Goal: Task Accomplishment & Management: Complete application form

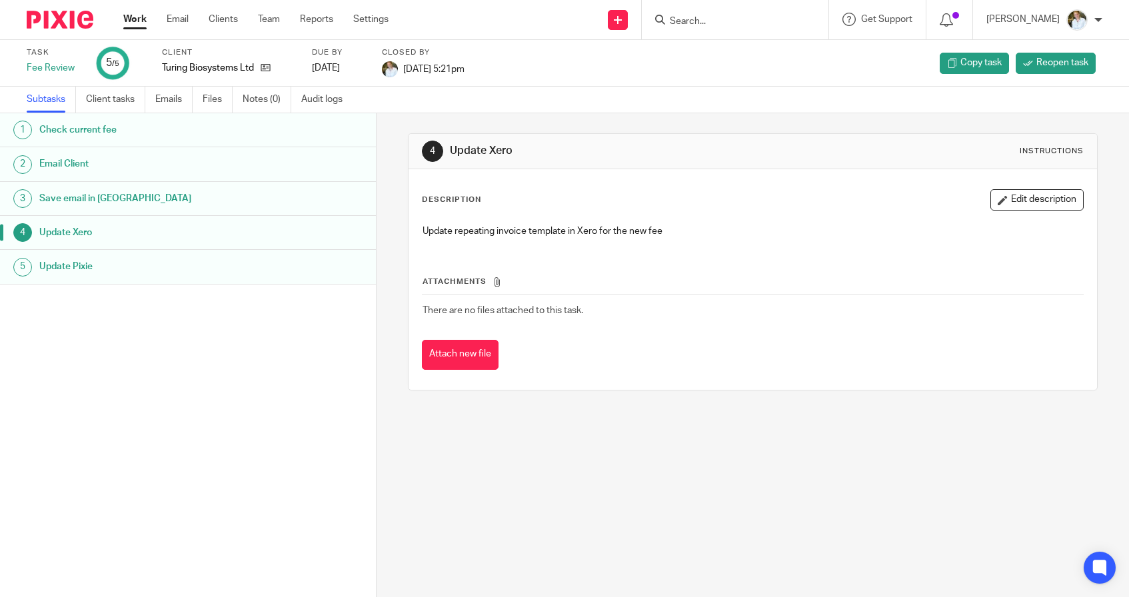
click at [714, 20] on input "Search" at bounding box center [729, 22] width 120 height 12
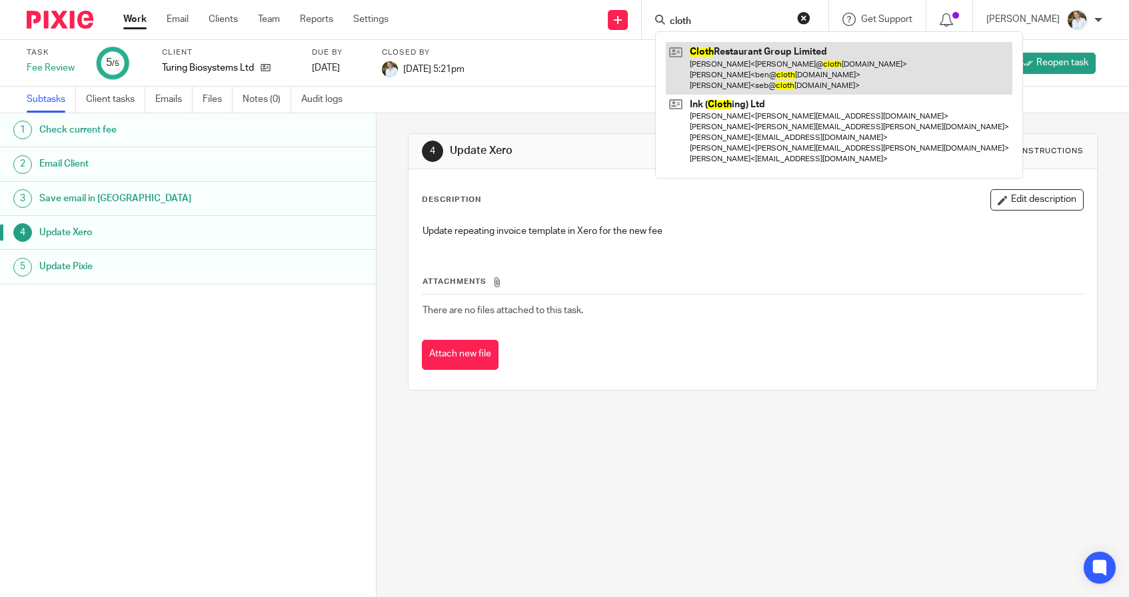
type input "cloth"
click at [752, 71] on link at bounding box center [839, 68] width 347 height 53
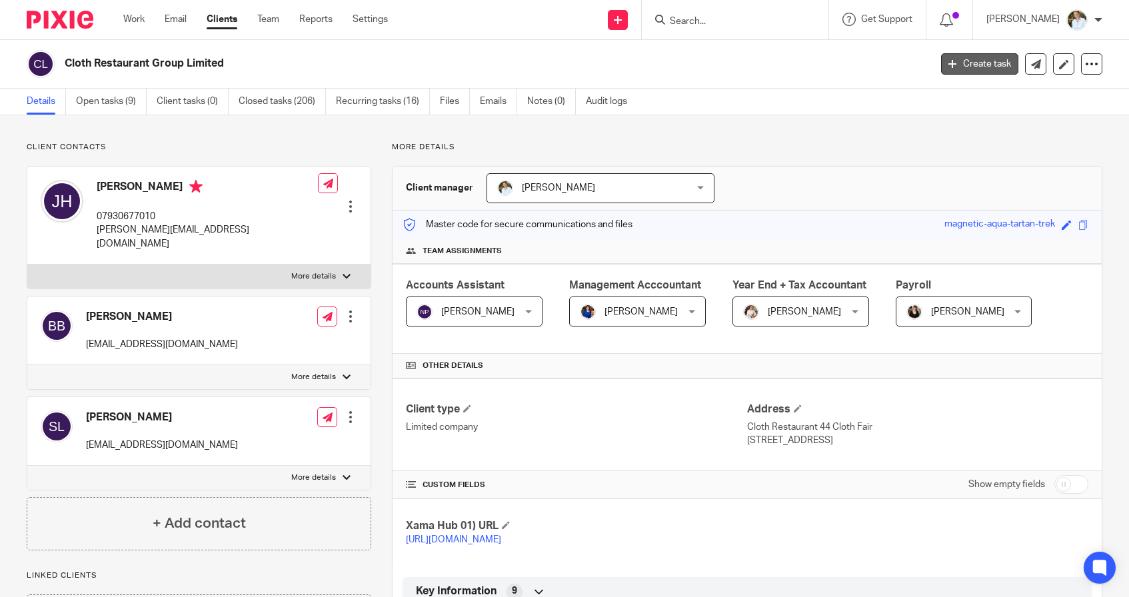
click at [969, 65] on link "Create task" at bounding box center [979, 63] width 77 height 21
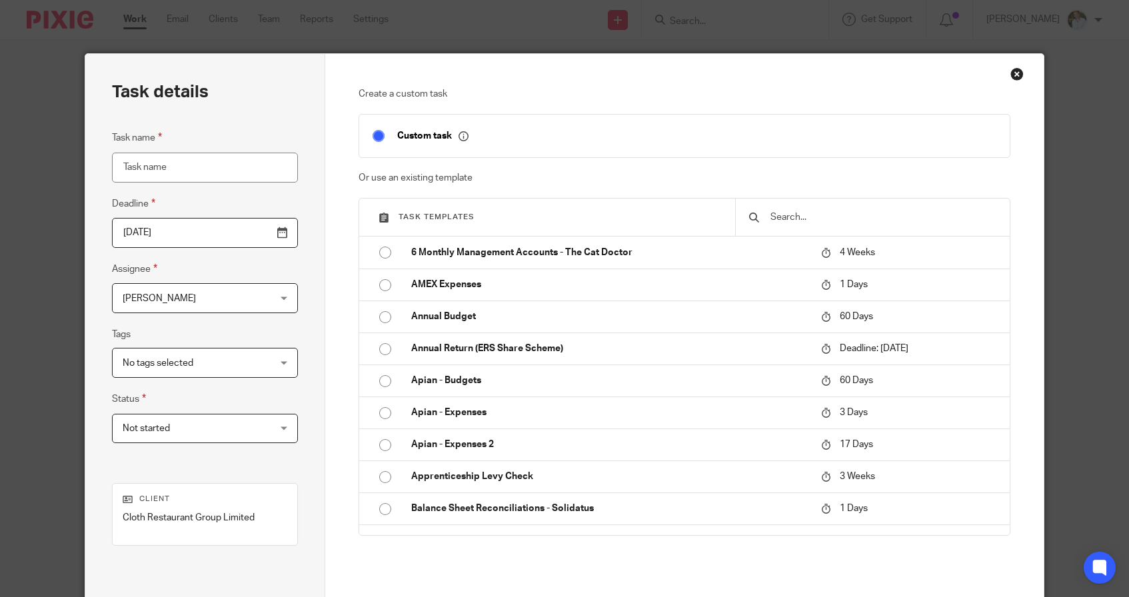
click at [859, 223] on input "text" at bounding box center [882, 217] width 227 height 15
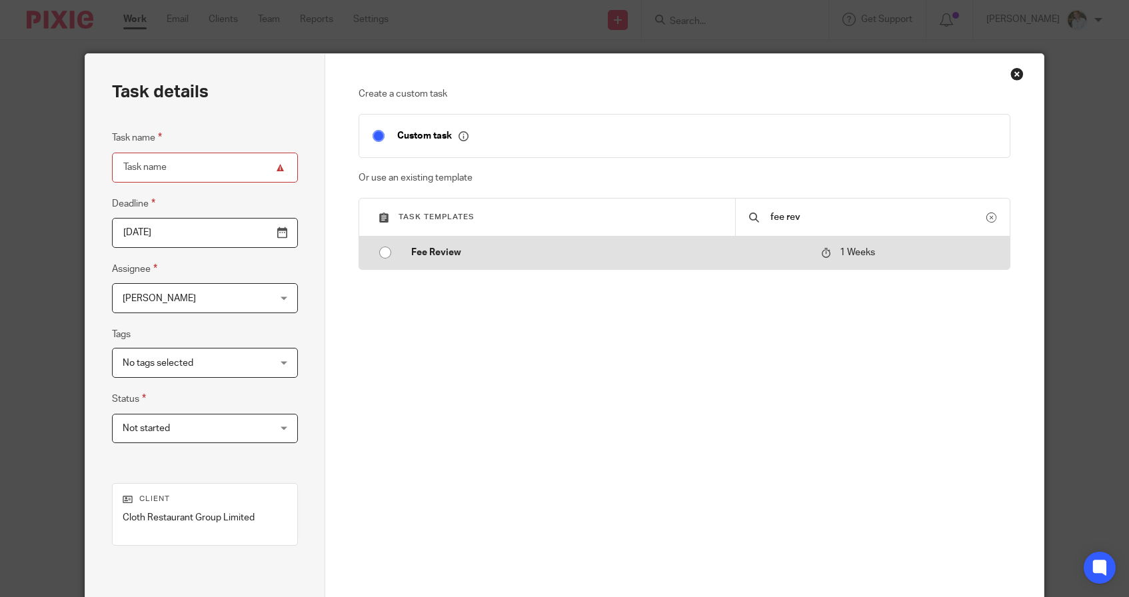
type input "fee rev"
click at [516, 259] on td "Fee Review" at bounding box center [606, 253] width 417 height 32
type input "2025-08-26"
type input "Fee Review"
checkbox input "false"
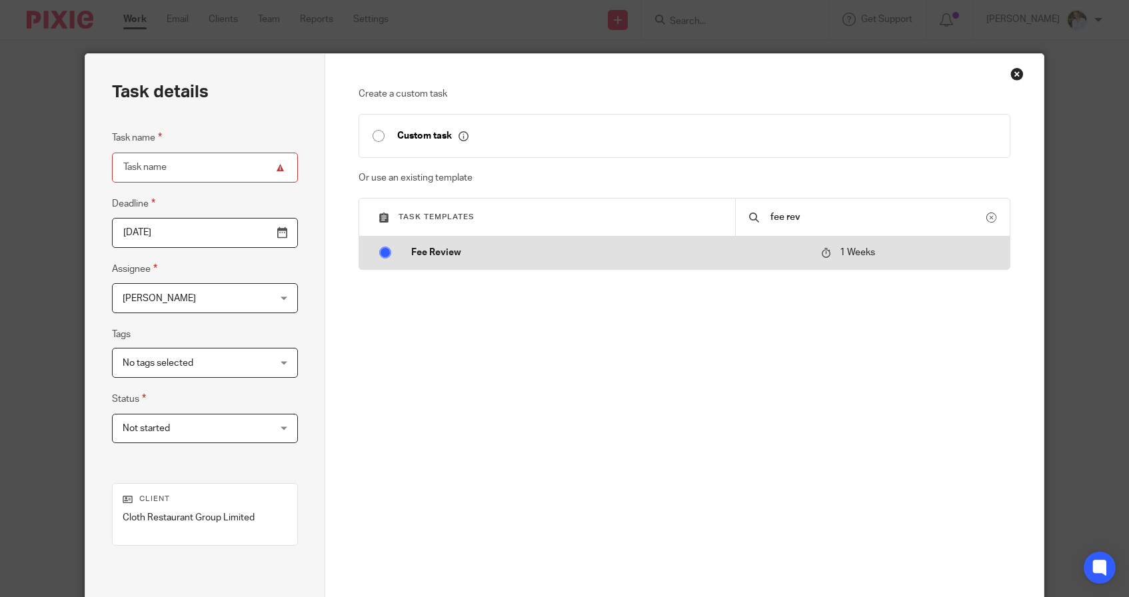
radio input "true"
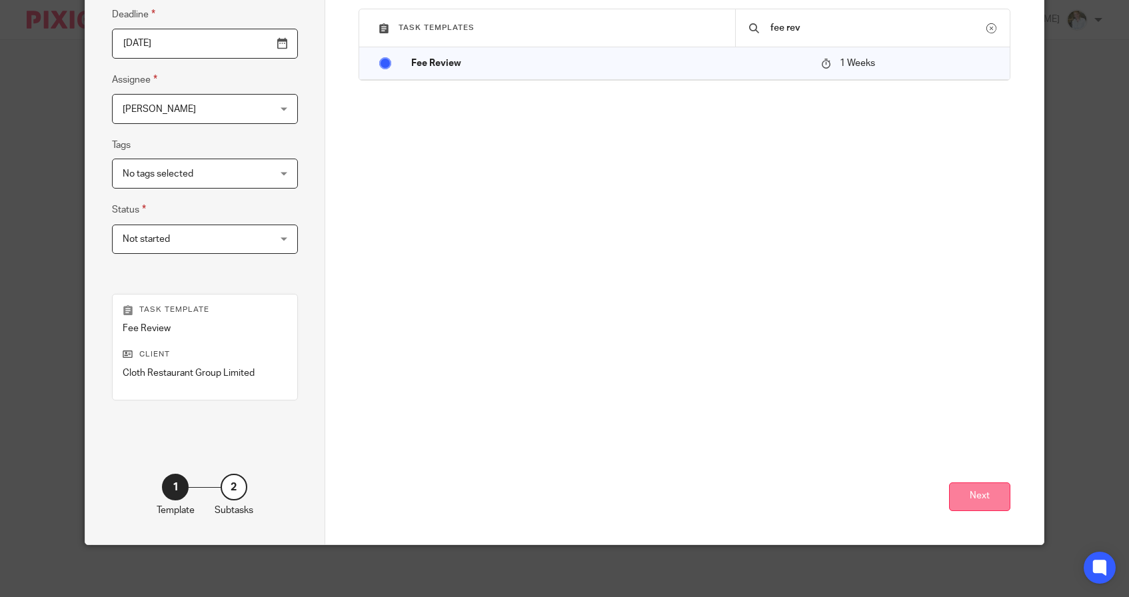
scroll to position [189, 0]
click at [967, 500] on button "Next" at bounding box center [979, 497] width 61 height 29
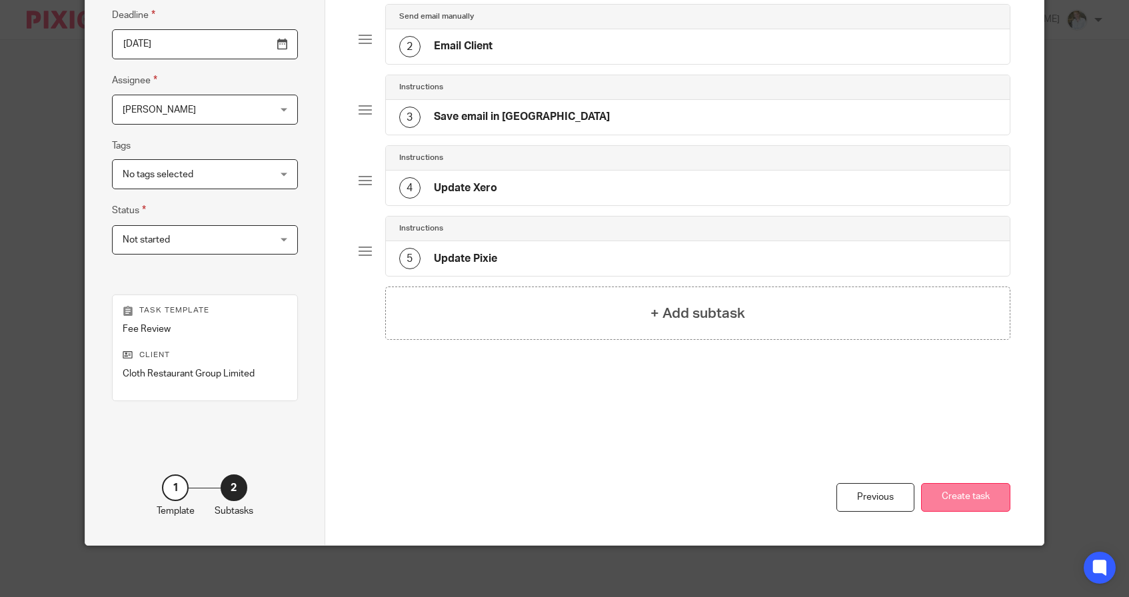
click at [960, 489] on button "Create task" at bounding box center [965, 497] width 89 height 29
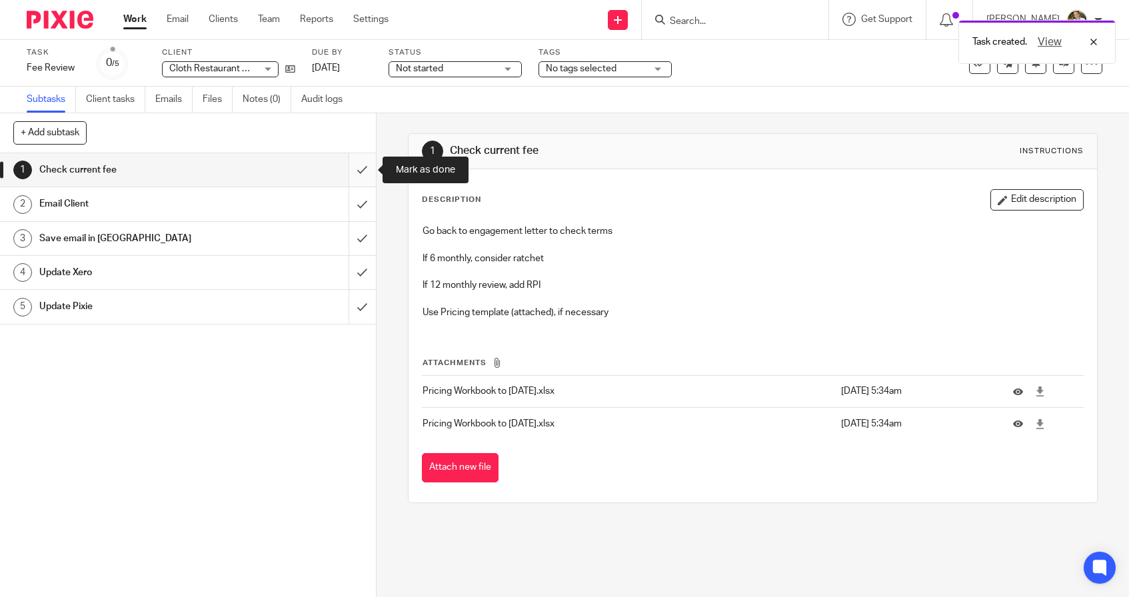
click at [364, 165] on input "submit" at bounding box center [188, 169] width 376 height 33
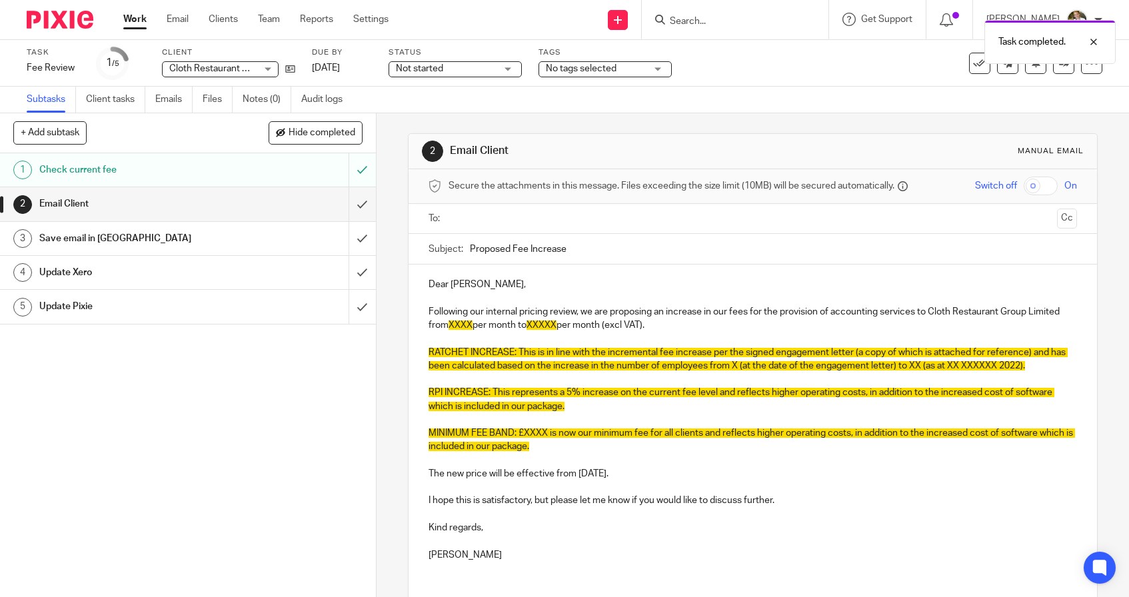
click at [479, 281] on p "Dear Joe," at bounding box center [753, 284] width 649 height 13
click at [670, 320] on p "Following our internal pricing review, we are proposing an increase in our fees…" at bounding box center [753, 318] width 649 height 27
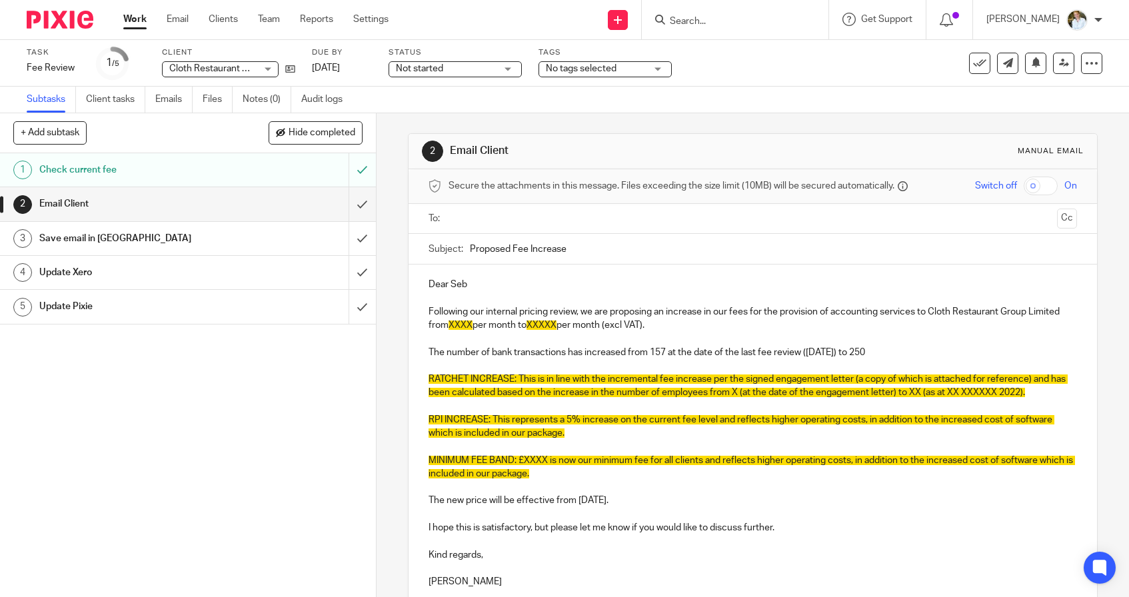
click at [446, 349] on p "The number of bank transactions has increased from 157 at the date of the last …" at bounding box center [753, 352] width 649 height 13
click at [602, 351] on p "The average number of bank transactions has increased from 157 at the date of t…" at bounding box center [753, 352] width 649 height 13
click at [1011, 346] on p "The average number of bank transactions per month has increased from 157 at the…" at bounding box center [753, 352] width 649 height 13
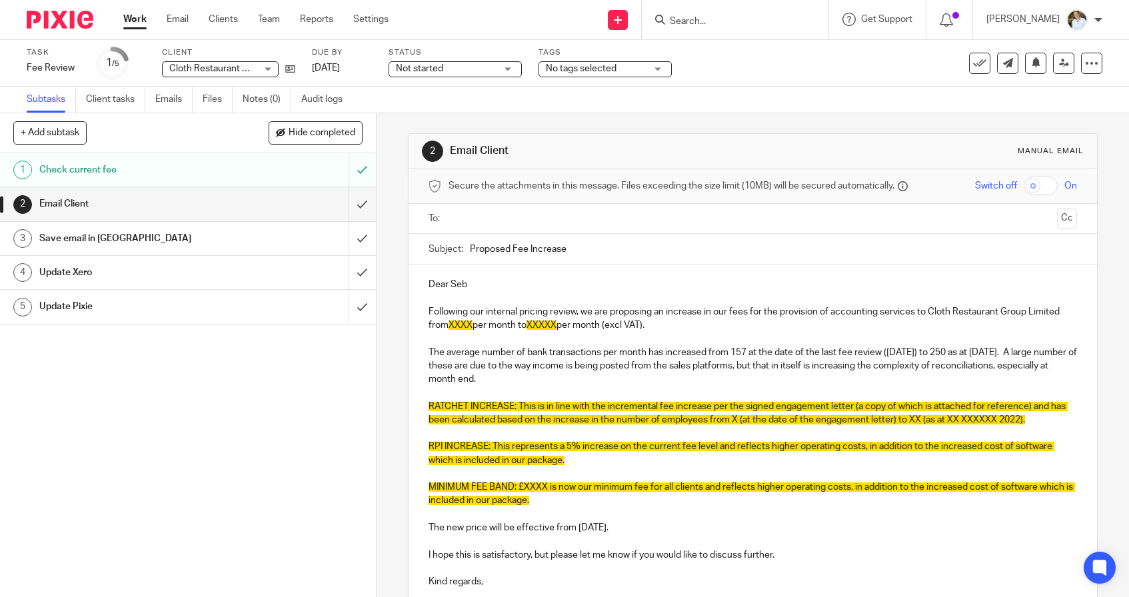
click at [434, 363] on p "The average number of bank transactions per month has increased from 157 at the…" at bounding box center [753, 366] width 649 height 41
click at [608, 382] on p "The average number of bank transactions per month has increased from 157 at the…" at bounding box center [753, 366] width 649 height 41
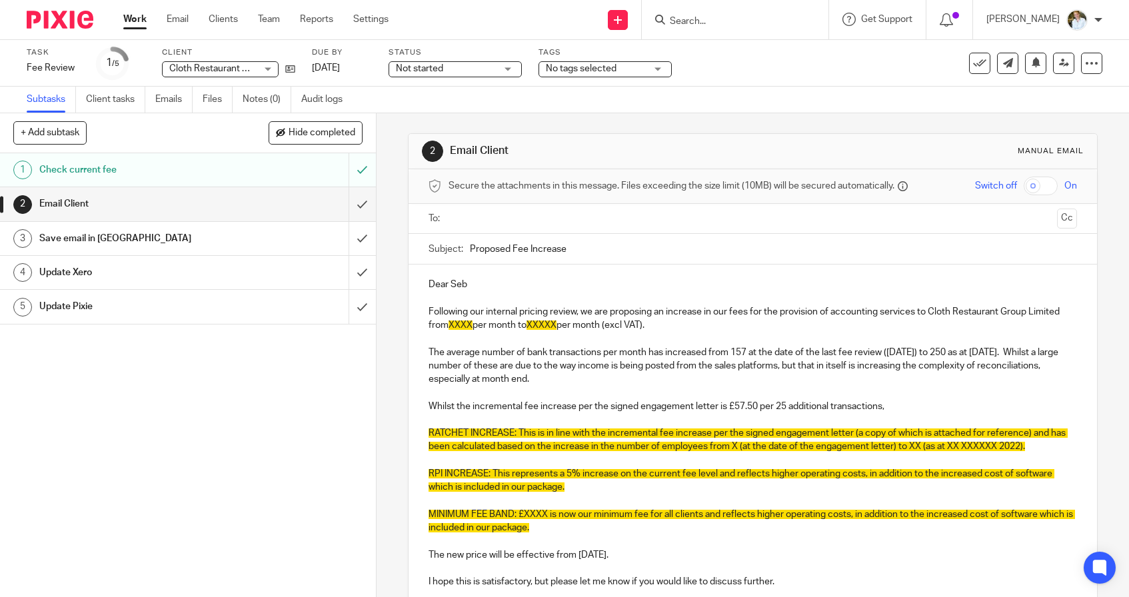
click at [747, 351] on p "The average number of bank transactions per month has increased from 157 at the…" at bounding box center [753, 366] width 649 height 41
click at [896, 400] on p "Whilst the incremental fee increase per the signed engagement letter is £57.50 …" at bounding box center [753, 406] width 649 height 13
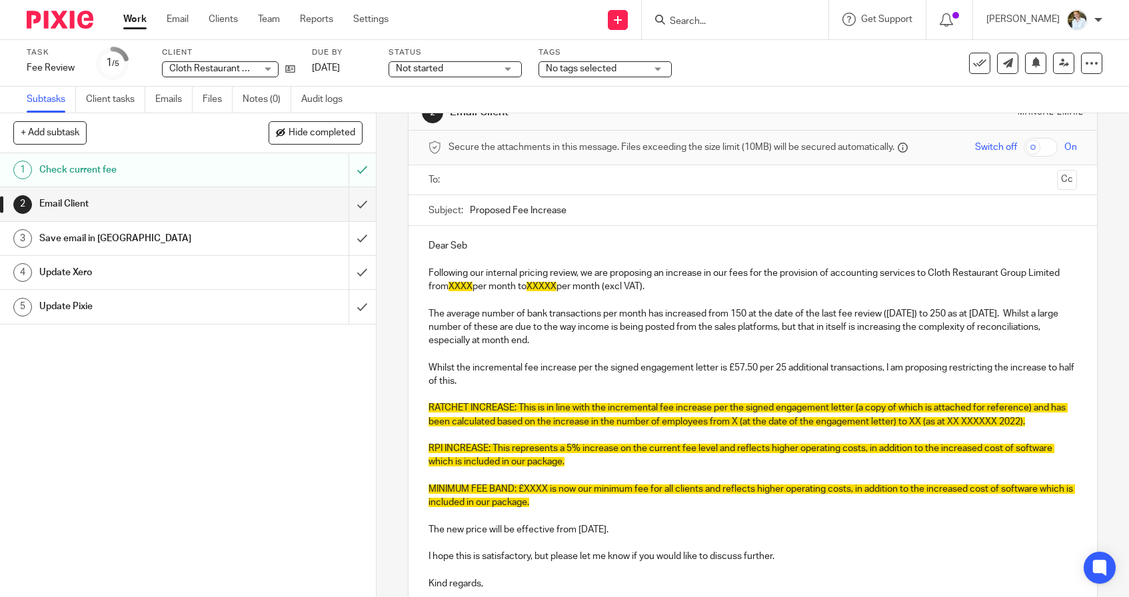
scroll to position [39, 0]
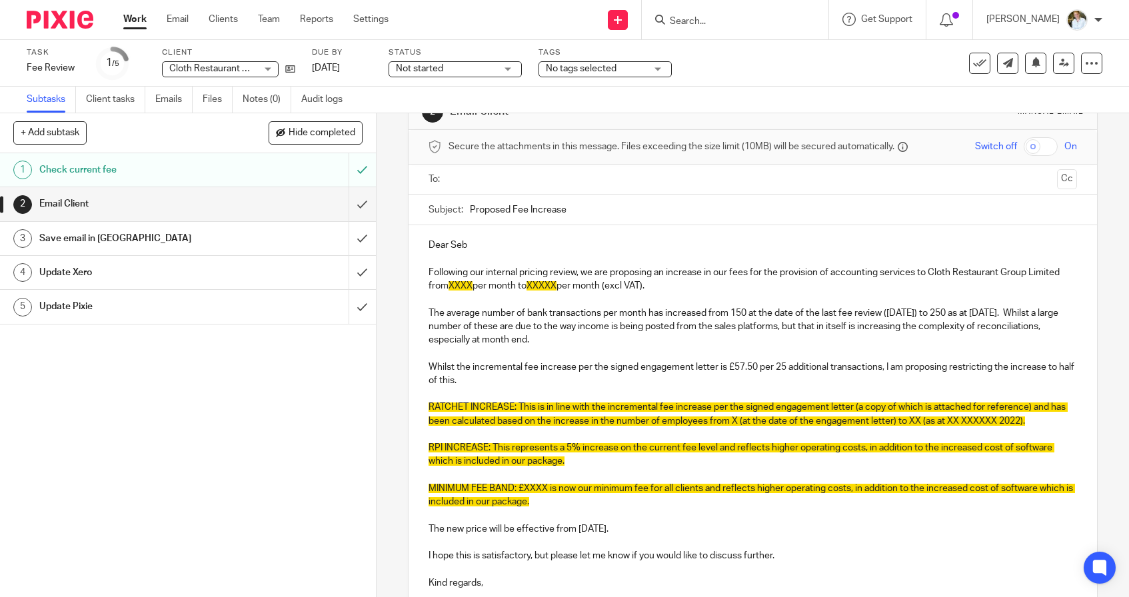
click at [1063, 273] on p "Following our internal pricing review, we are proposing an increase in our fees…" at bounding box center [753, 279] width 649 height 27
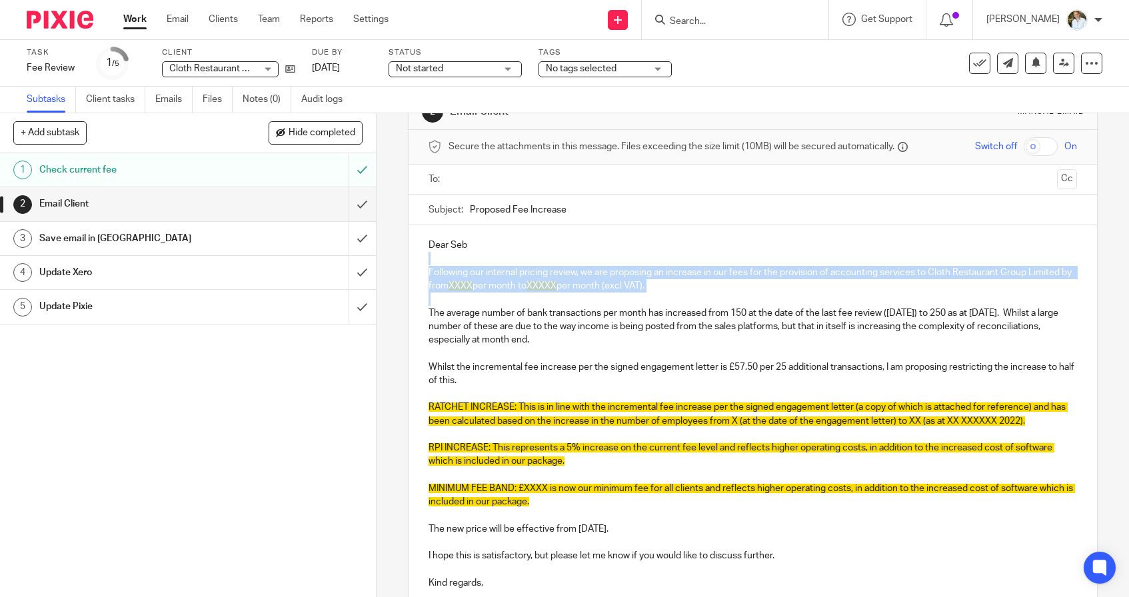
drag, startPoint x: 679, startPoint y: 296, endPoint x: 437, endPoint y: 258, distance: 245.0
click at [437, 258] on div "Dear Seb Following our internal pricing review, we are proposing an increase in…" at bounding box center [753, 425] width 689 height 401
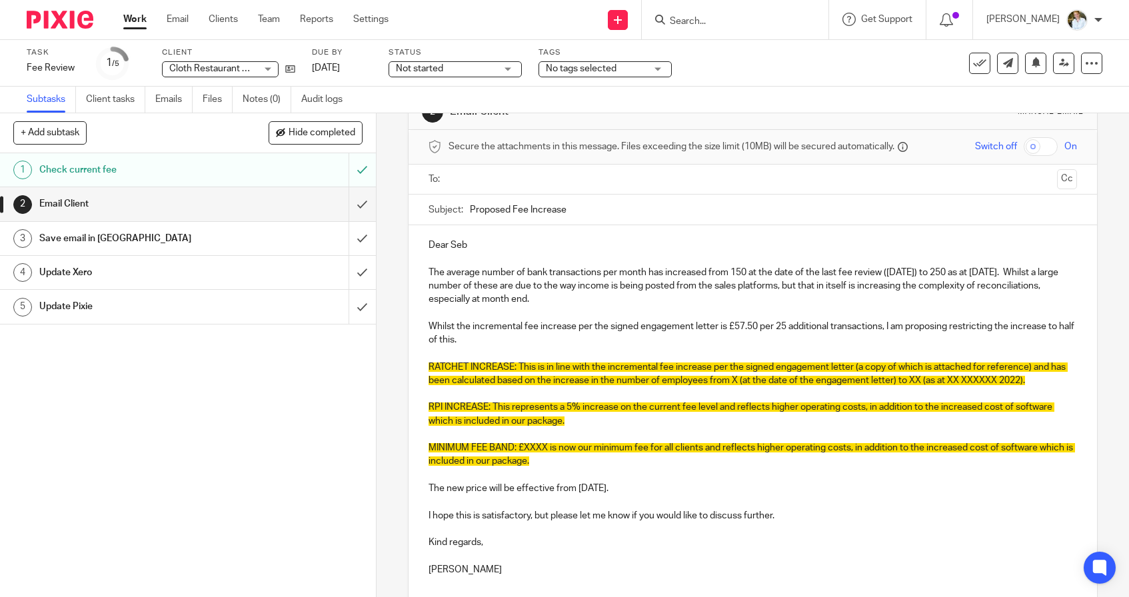
click at [495, 343] on p "Whilst the incremental fee increase per the signed engagement letter is £57.50 …" at bounding box center [753, 333] width 649 height 27
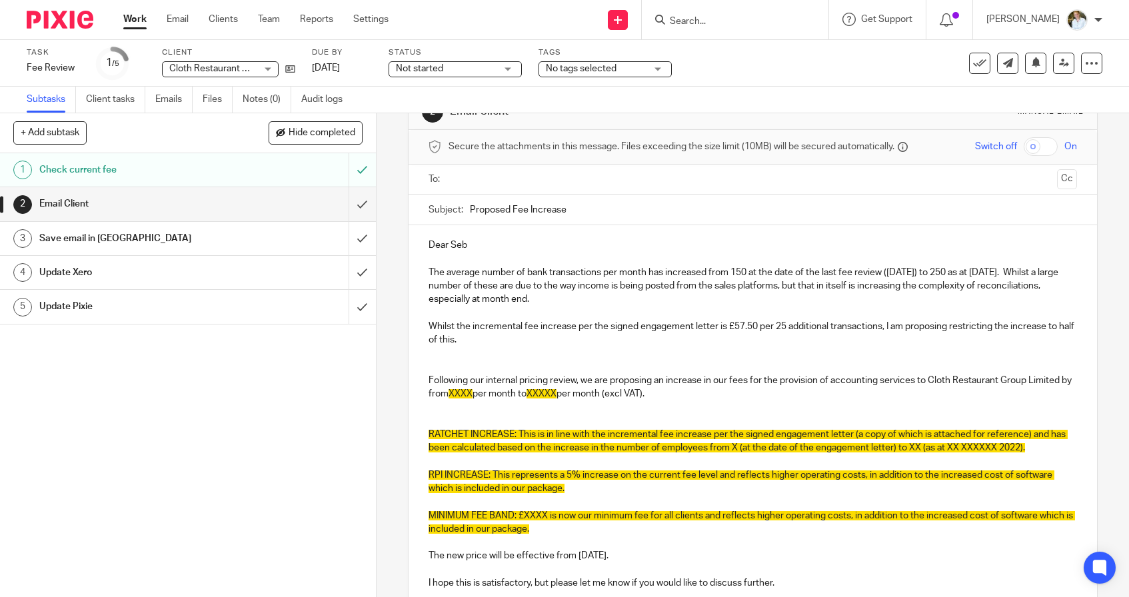
click at [487, 335] on p "Whilst the incremental fee increase per the signed engagement letter is £57.50 …" at bounding box center [753, 333] width 649 height 27
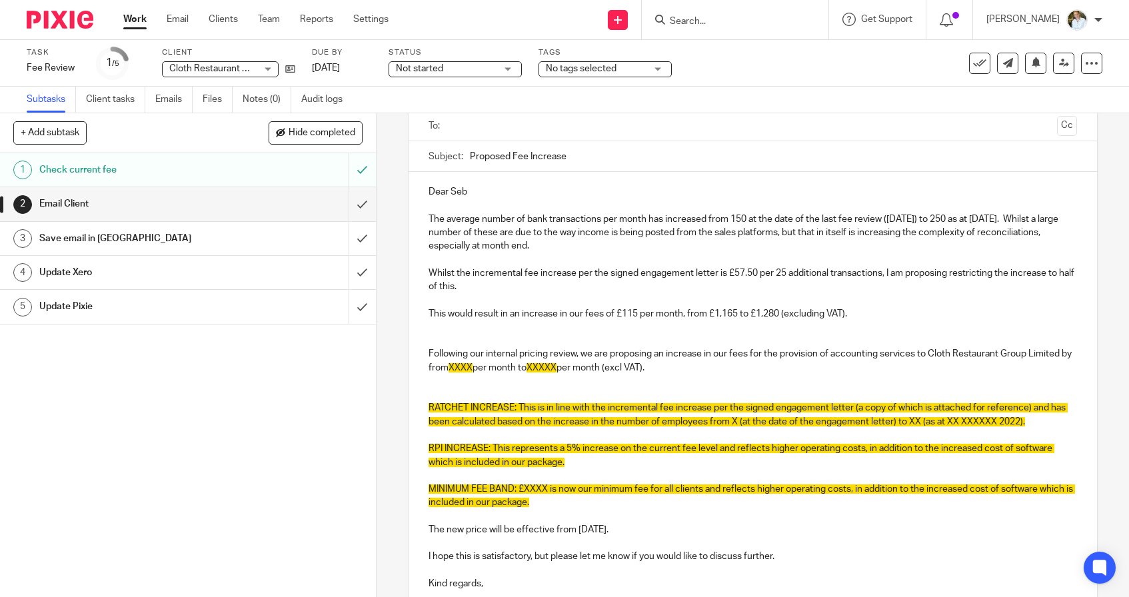
scroll to position [99, 0]
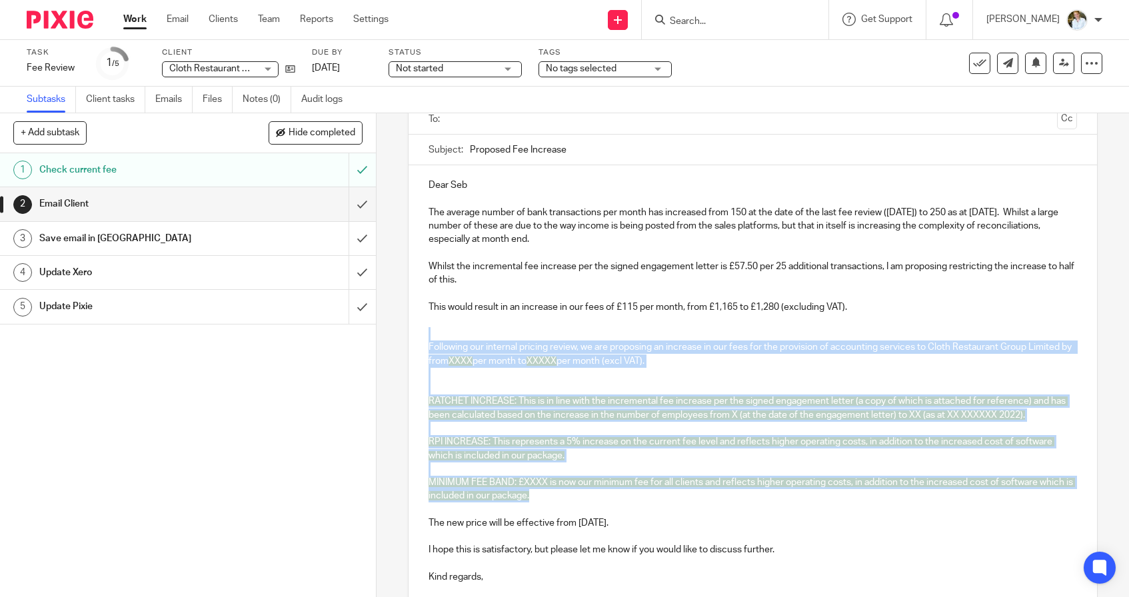
drag, startPoint x: 568, startPoint y: 496, endPoint x: 448, endPoint y: 331, distance: 204.3
click at [447, 331] on div "Dear Seb The average number of bank transactions per month has increased from 1…" at bounding box center [753, 393] width 689 height 456
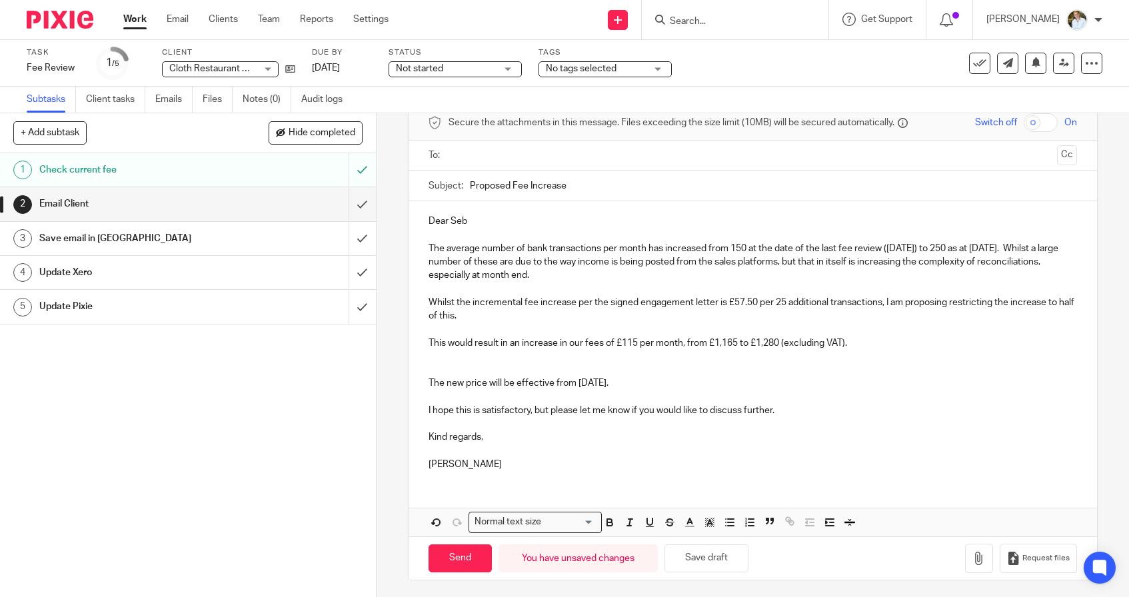
scroll to position [55, 0]
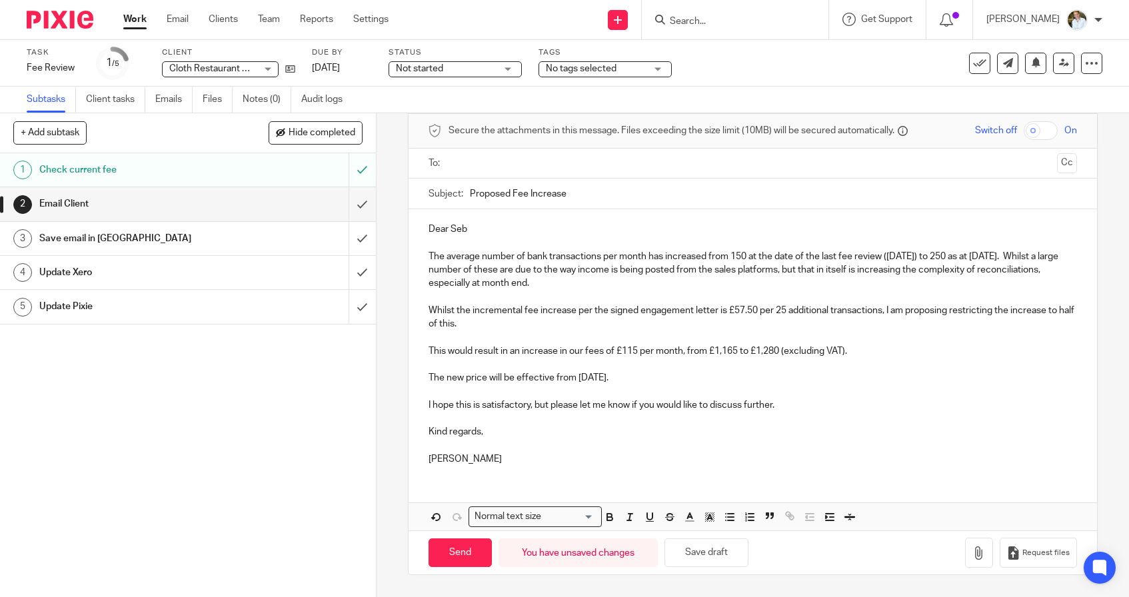
click at [474, 321] on p "Whilst the incremental fee increase per the signed engagement letter is £57.50 …" at bounding box center [753, 317] width 649 height 27
click at [806, 322] on p "Whilst the incremental fee increase per the signed engagement letter is £57.50 …" at bounding box center [753, 317] width 649 height 27
click at [884, 324] on p "Whilst the incremental fee increase per the signed engagement letter is £57.50 …" at bounding box center [753, 317] width 649 height 27
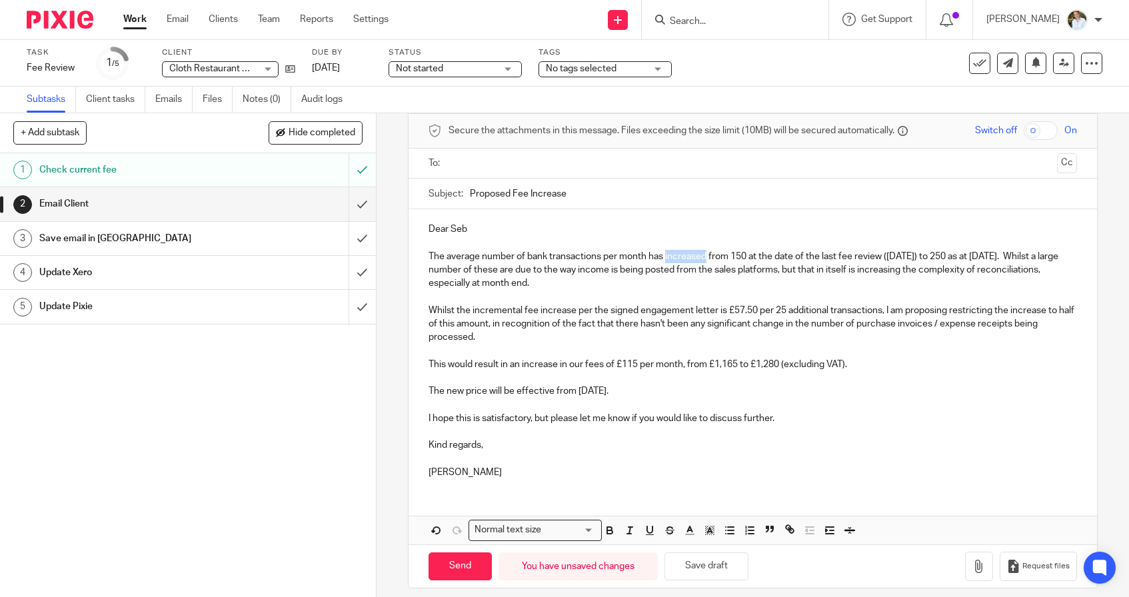
drag, startPoint x: 707, startPoint y: 256, endPoint x: 668, endPoint y: 257, distance: 38.7
click at [668, 257] on p "The average number of bank transactions per month has increased from 150 at the…" at bounding box center [753, 270] width 649 height 41
click at [858, 269] on p "The average number of bank transactions per month has risen from 150 at the dat…" at bounding box center [753, 270] width 649 height 41
click at [608, 286] on p "The average number of bank transactions per month has risen from 150 at the dat…" at bounding box center [753, 270] width 649 height 41
click at [901, 273] on p "The average number of bank transactions per month has risen from 150 at the dat…" at bounding box center [753, 270] width 649 height 41
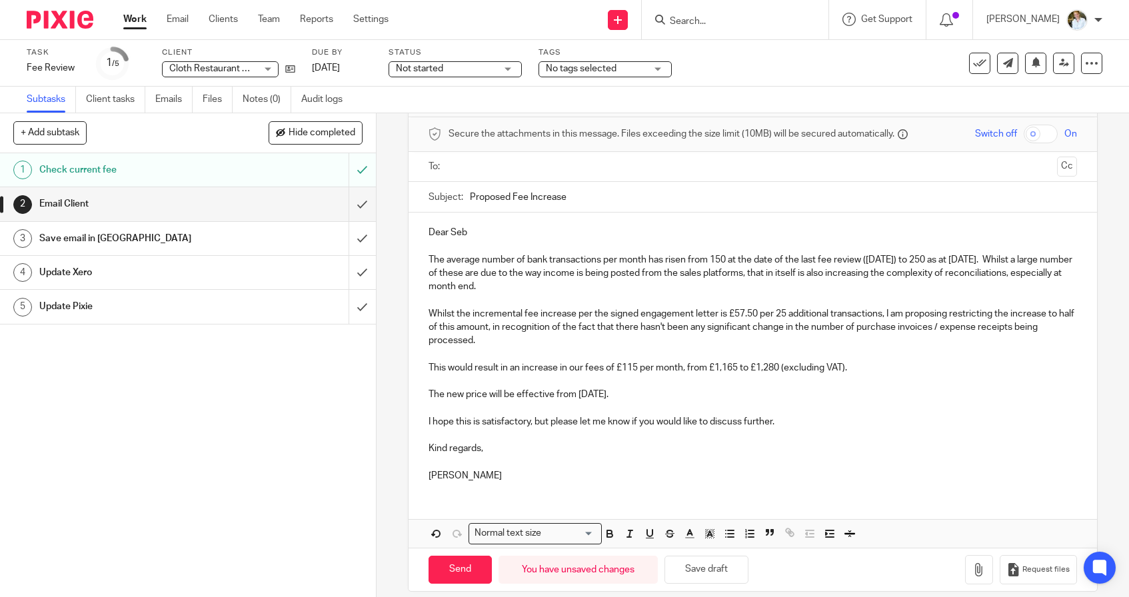
scroll to position [51, 0]
click at [536, 171] on input "text" at bounding box center [752, 167] width 599 height 15
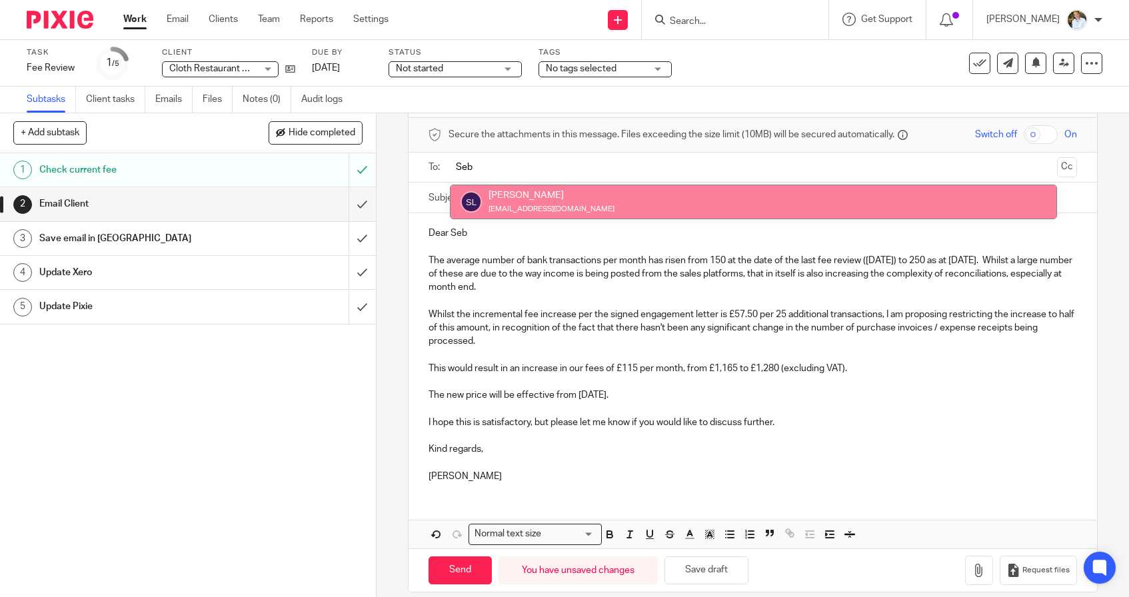
type input "Seb"
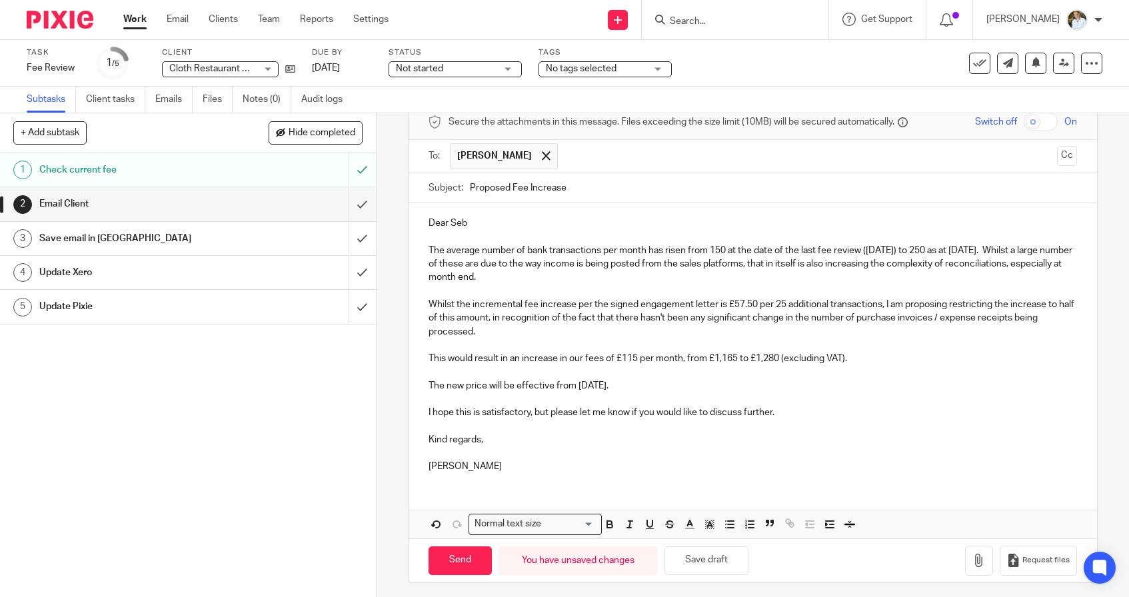
scroll to position [61, 0]
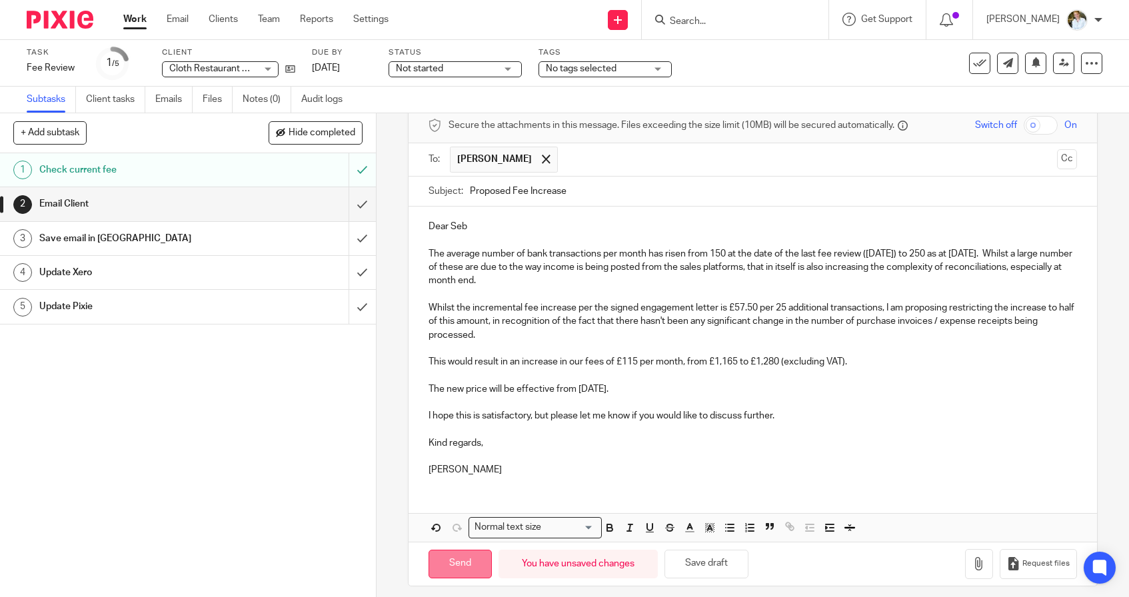
click at [465, 557] on input "Send" at bounding box center [460, 564] width 63 height 29
type input "Sent"
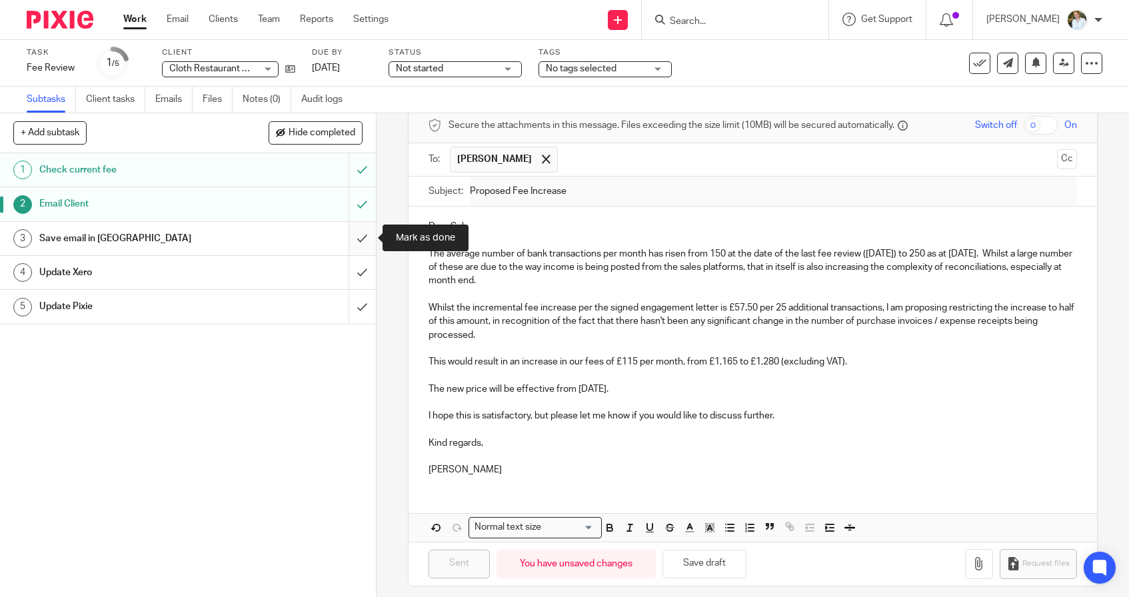
click at [360, 241] on input "submit" at bounding box center [188, 238] width 376 height 33
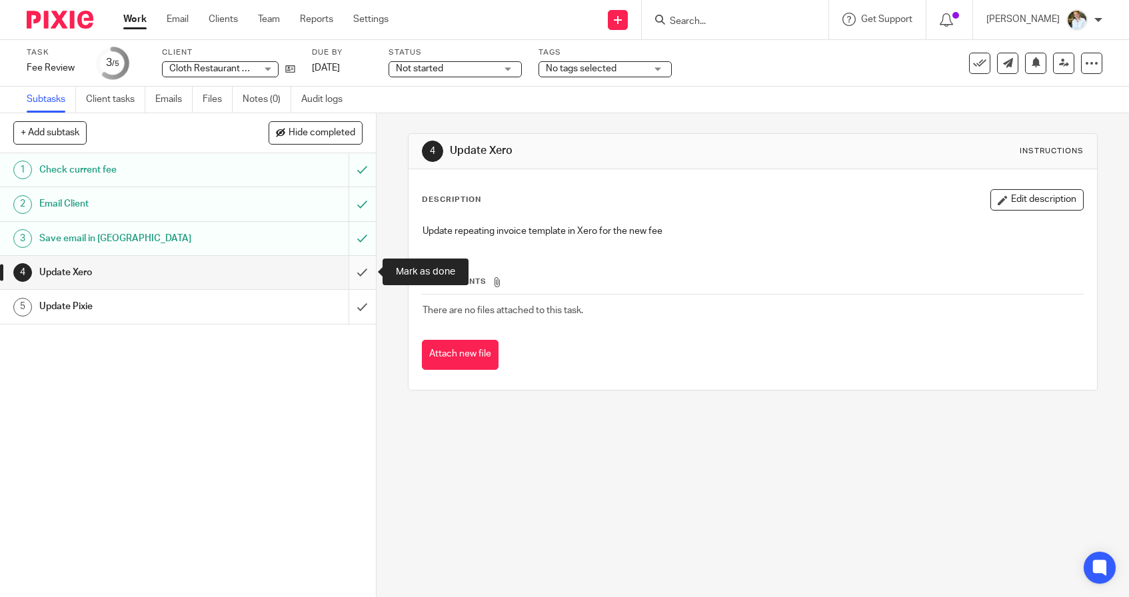
click at [359, 277] on input "submit" at bounding box center [188, 272] width 376 height 33
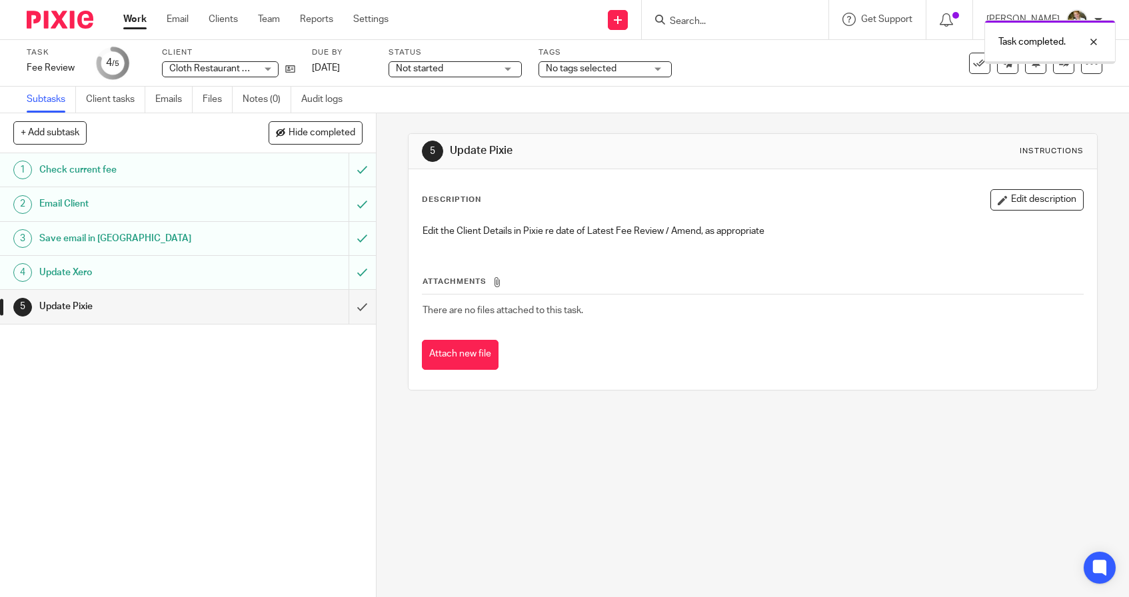
click at [363, 313] on input "submit" at bounding box center [188, 306] width 376 height 33
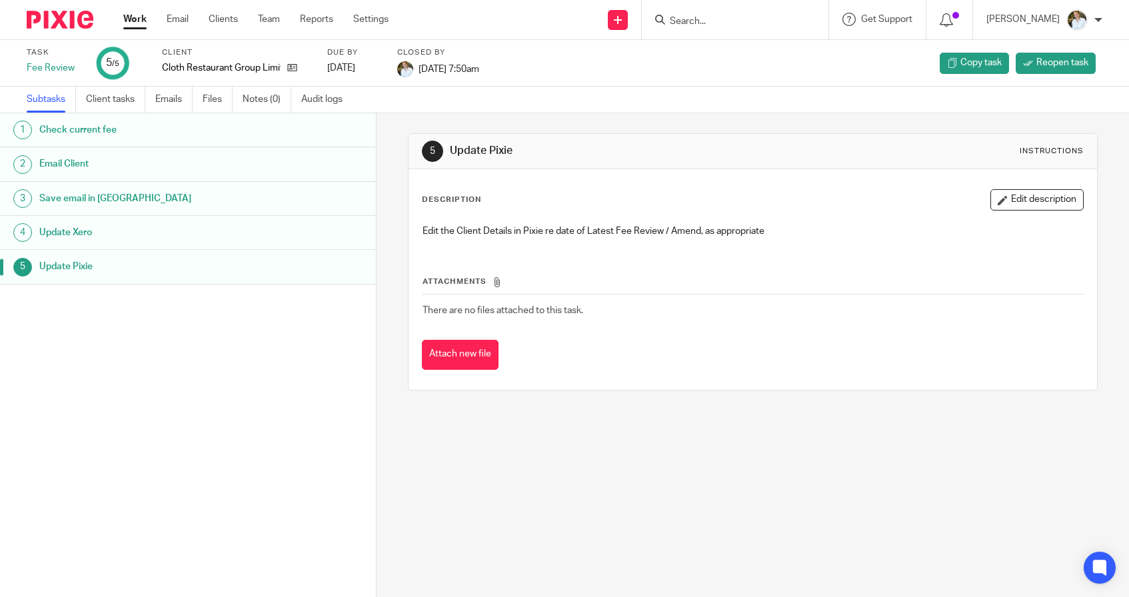
click at [725, 20] on input "Search" at bounding box center [729, 22] width 120 height 12
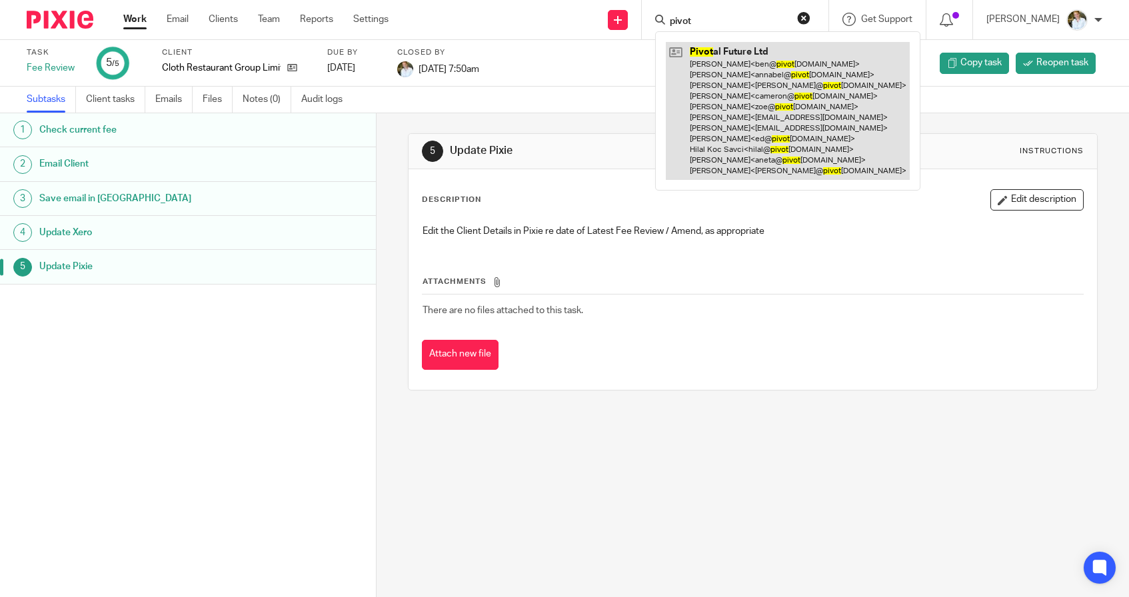
type input "pivot"
click at [749, 82] on link at bounding box center [788, 111] width 244 height 138
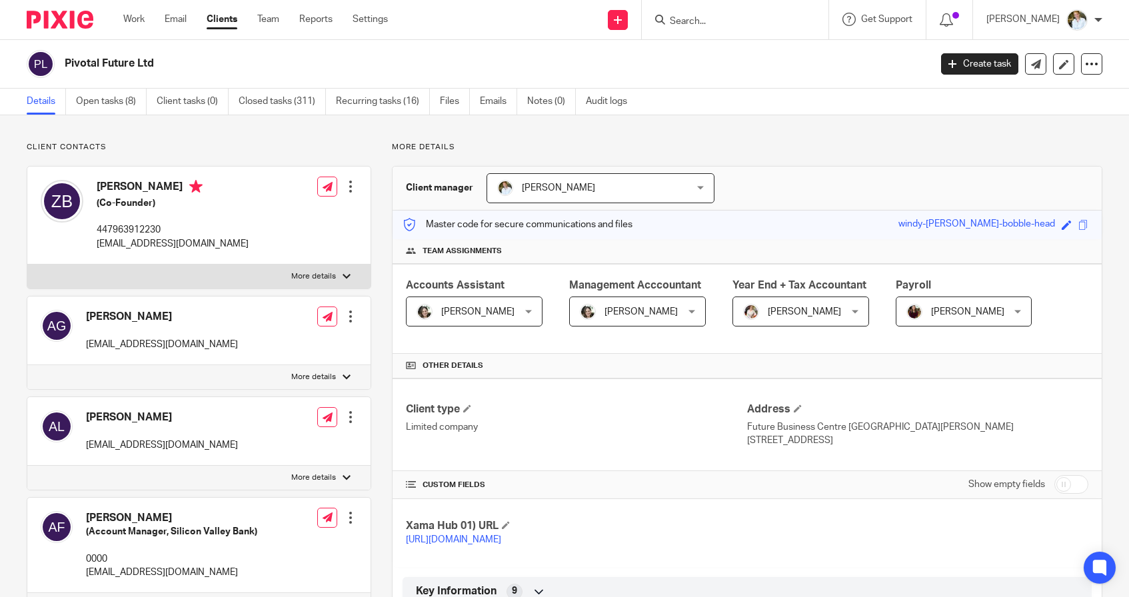
scroll to position [13, 0]
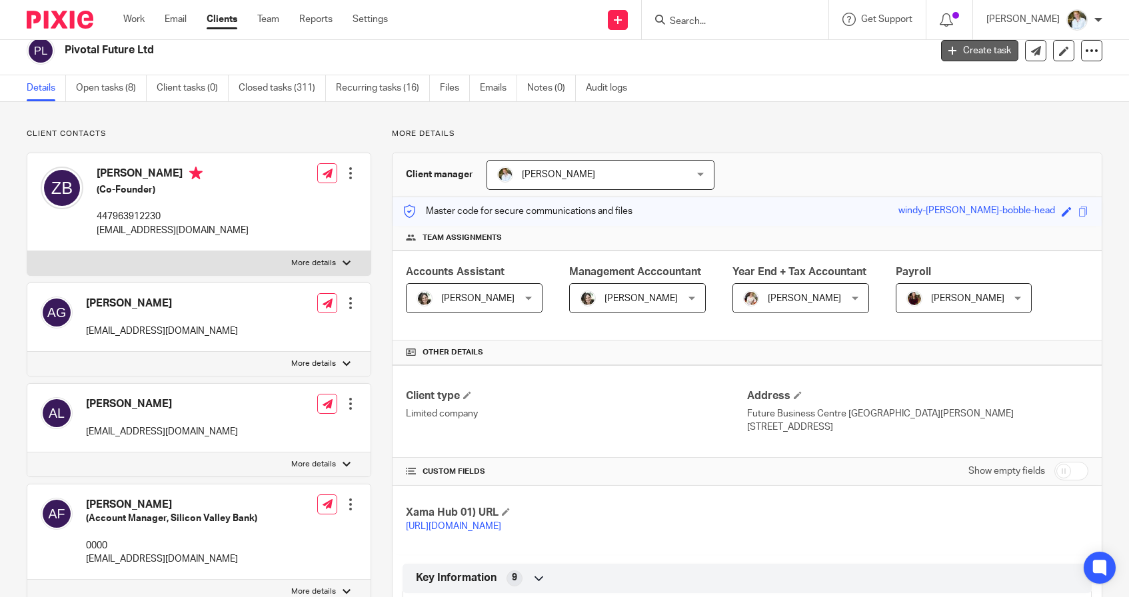
click at [947, 48] on link "Create task" at bounding box center [979, 50] width 77 height 21
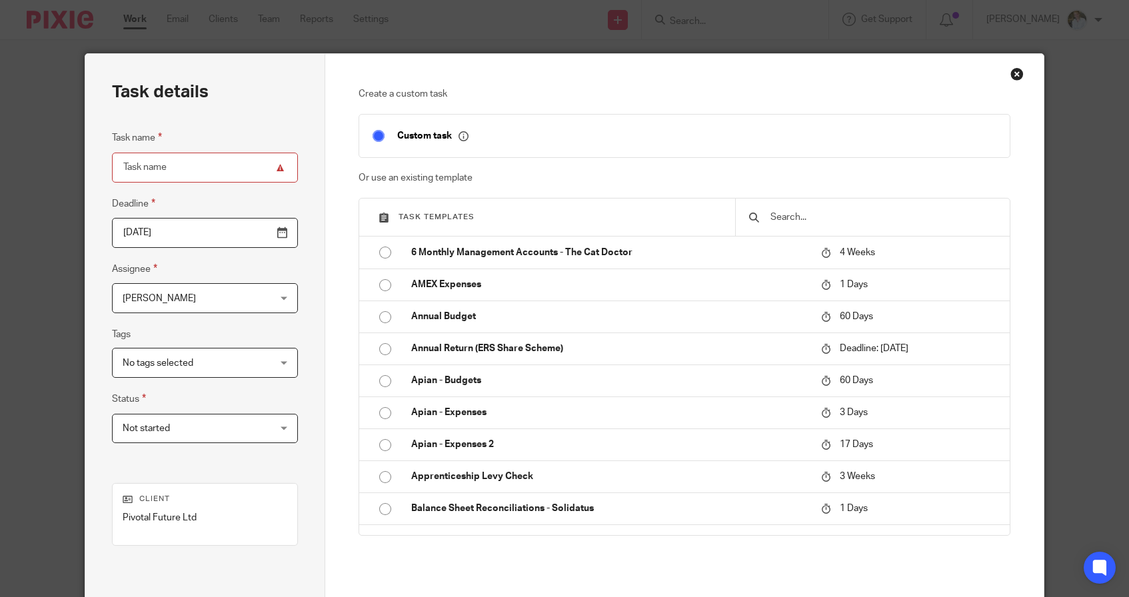
click at [862, 217] on input "text" at bounding box center [882, 217] width 227 height 15
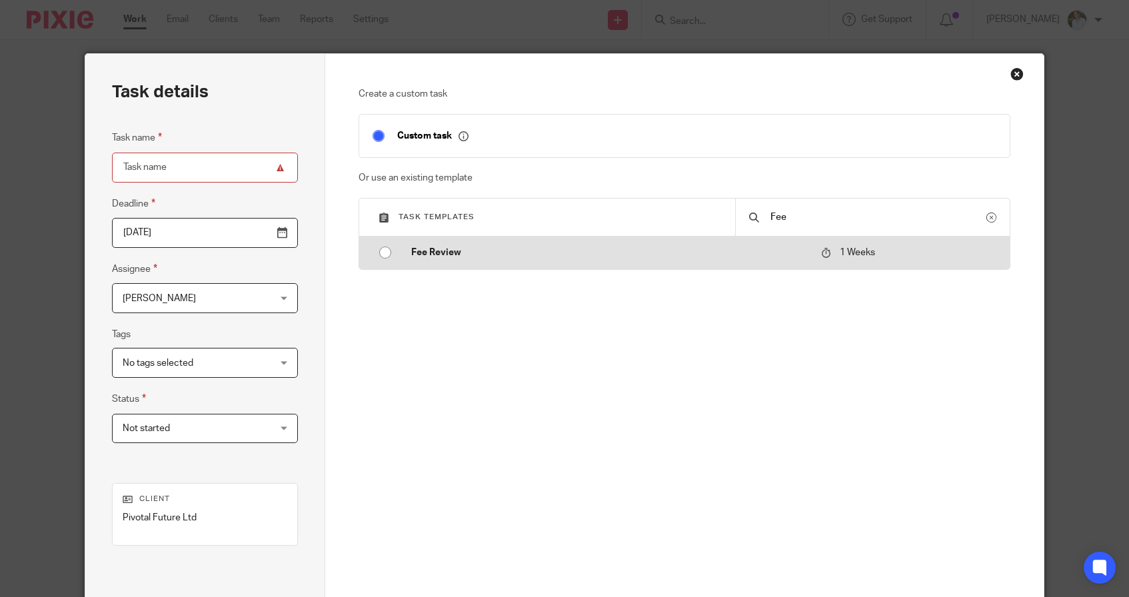
type input "Fee"
click at [443, 253] on p "Fee Review" at bounding box center [609, 252] width 397 height 13
type input "[DATE]"
type input "Fee Review"
checkbox input "false"
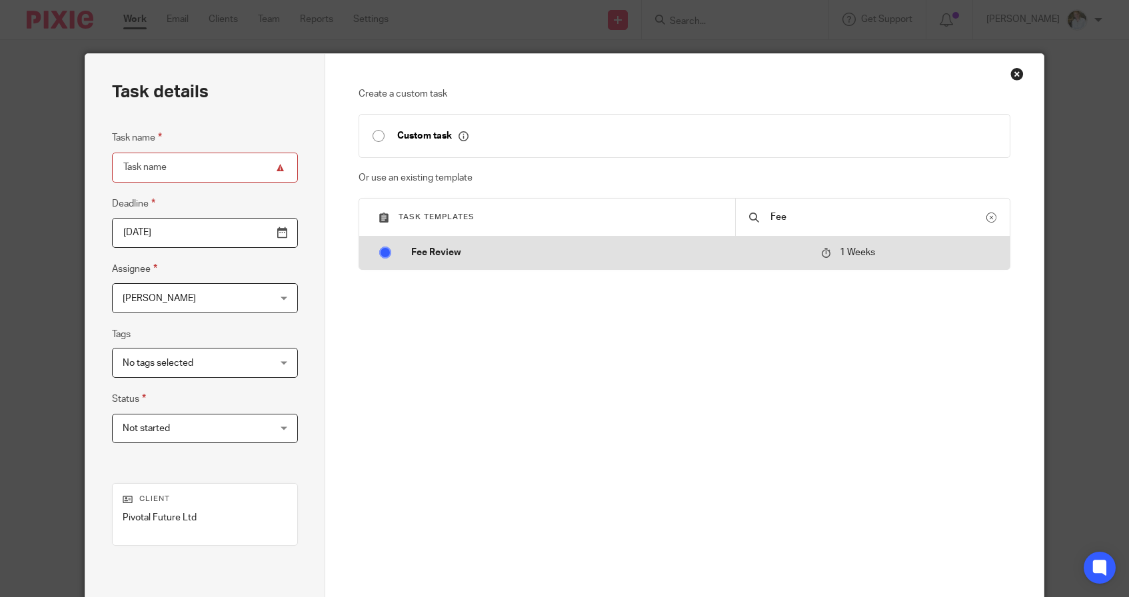
radio input "true"
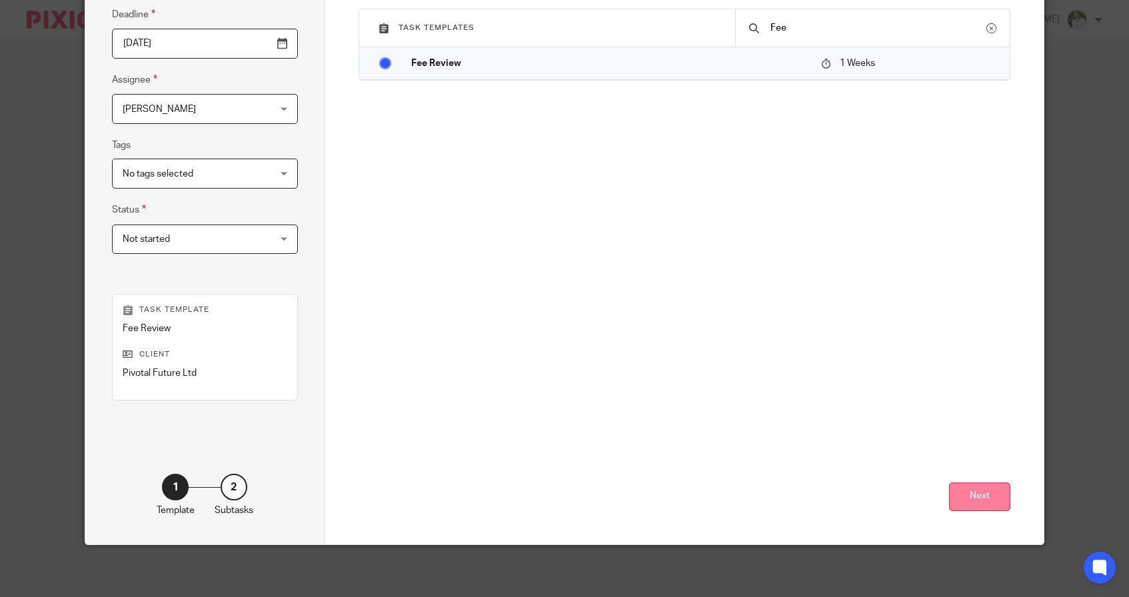
scroll to position [189, 0]
click at [1003, 495] on button "Next" at bounding box center [979, 497] width 61 height 29
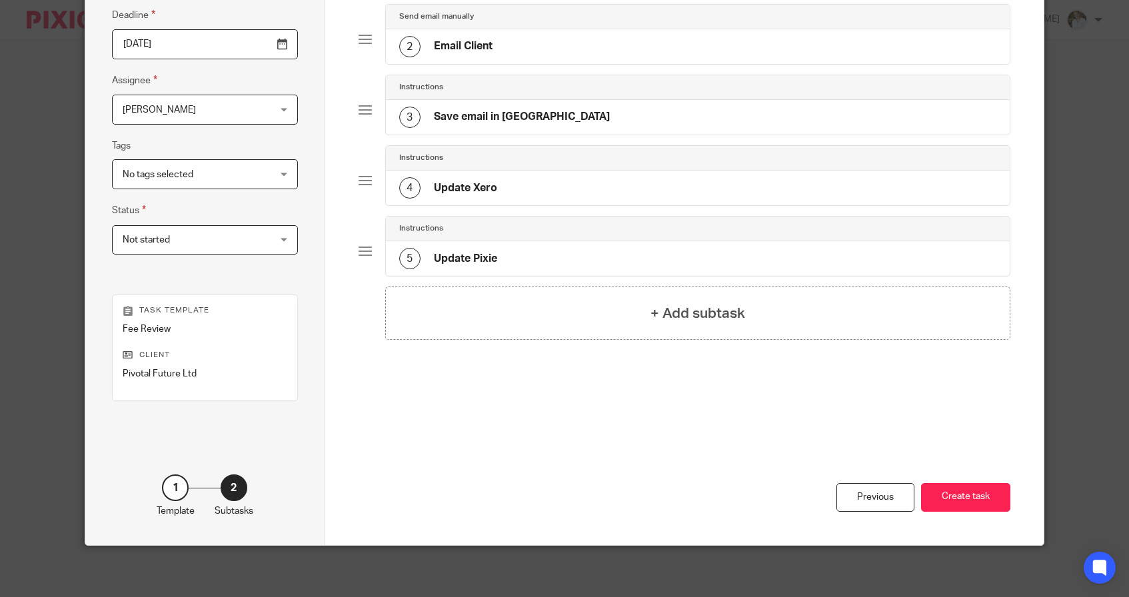
click at [1003, 495] on button "Create task" at bounding box center [965, 497] width 89 height 29
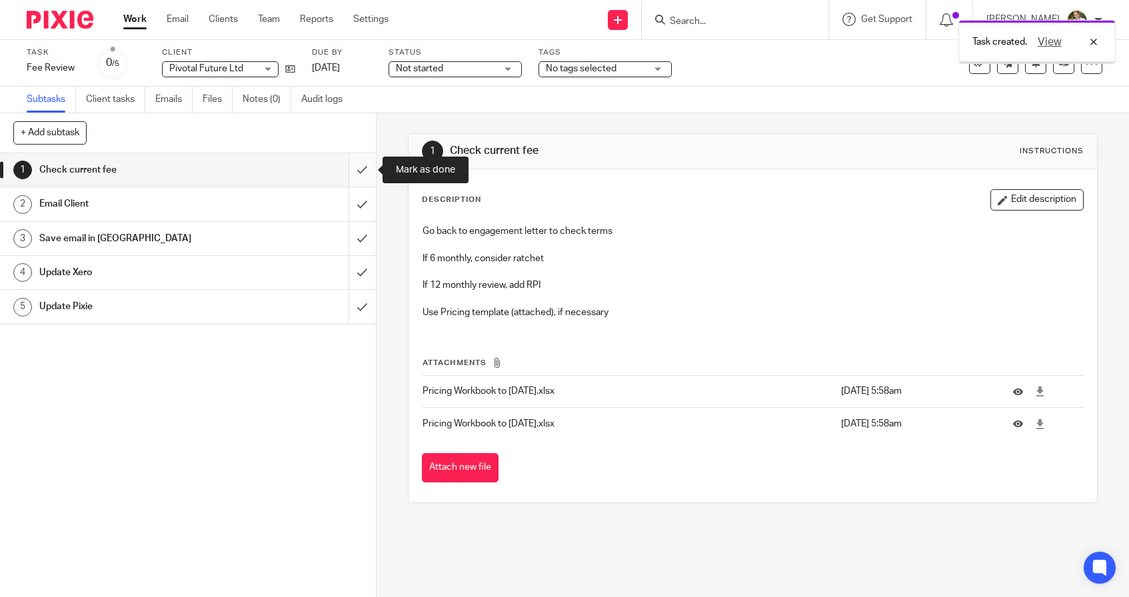
click at [365, 168] on input "submit" at bounding box center [188, 169] width 376 height 33
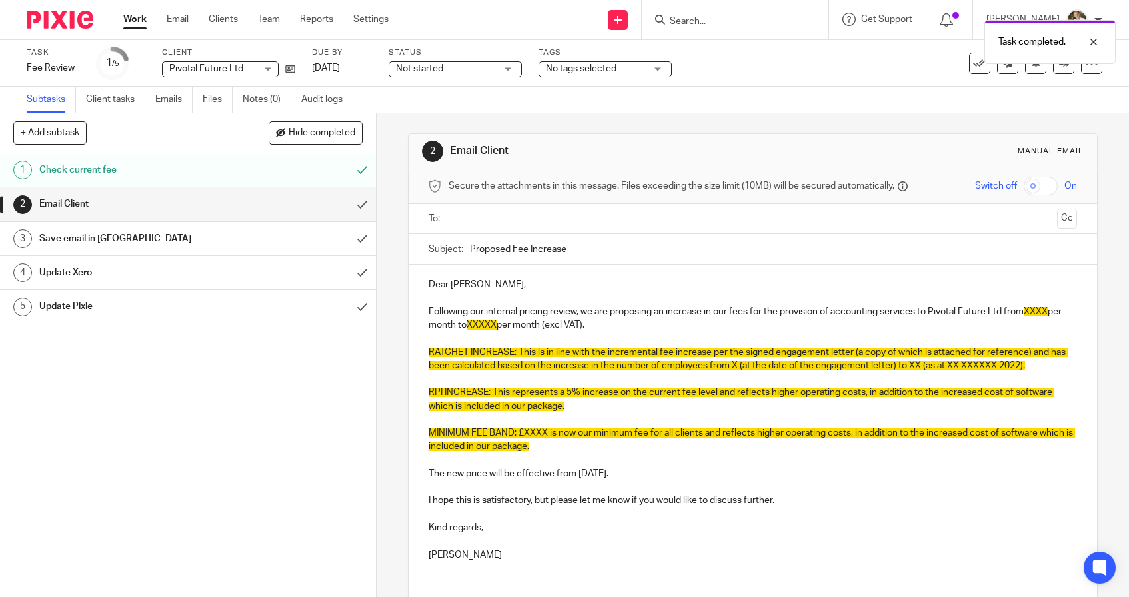
click at [627, 324] on p "Following our internal pricing review, we are proposing an increase in our fees…" at bounding box center [753, 318] width 649 height 27
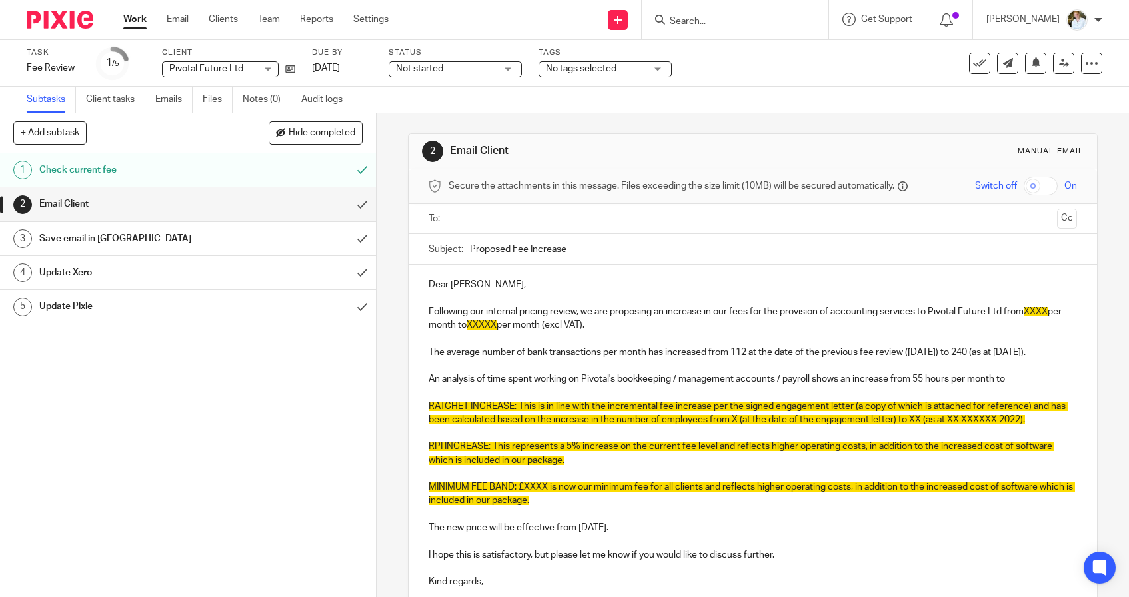
click at [917, 386] on p "An analysis of time spent working on Pivotal's bookkeeping / management account…" at bounding box center [753, 379] width 649 height 13
click at [983, 386] on p "An analysis of time spent working on Pivotal's bookkeeping / management account…" at bounding box center [753, 379] width 649 height 13
click at [1079, 391] on div "Dear Zoe, Following our internal pricing review, we are proposing an increase i…" at bounding box center [753, 445] width 689 height 361
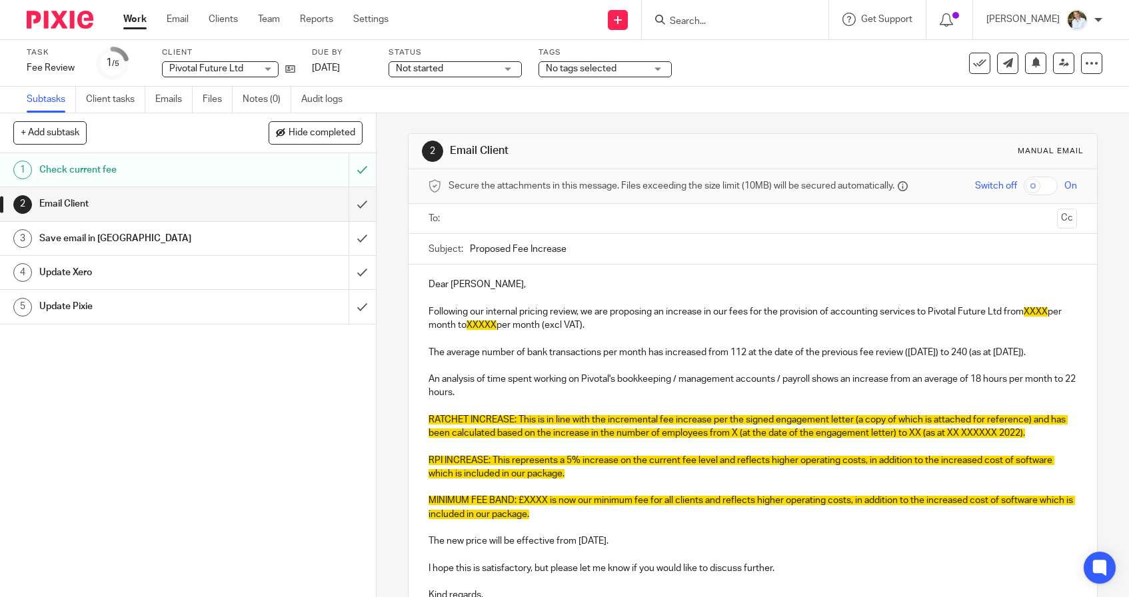
click at [478, 357] on p "The average number of bank transactions per month has increased from 112 at the…" at bounding box center [753, 352] width 649 height 13
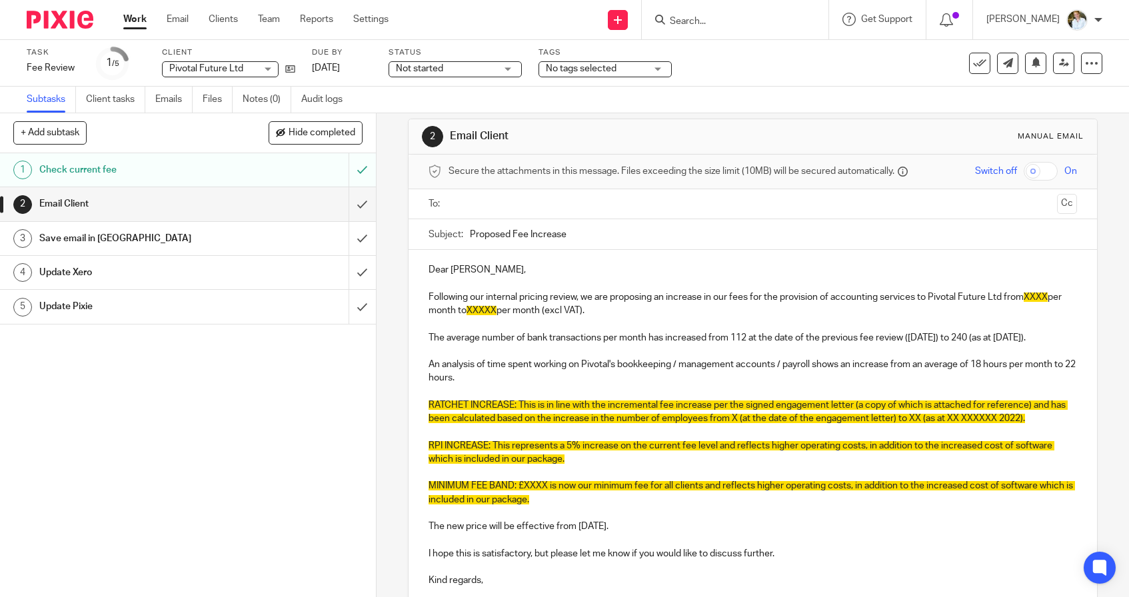
scroll to position [15, 0]
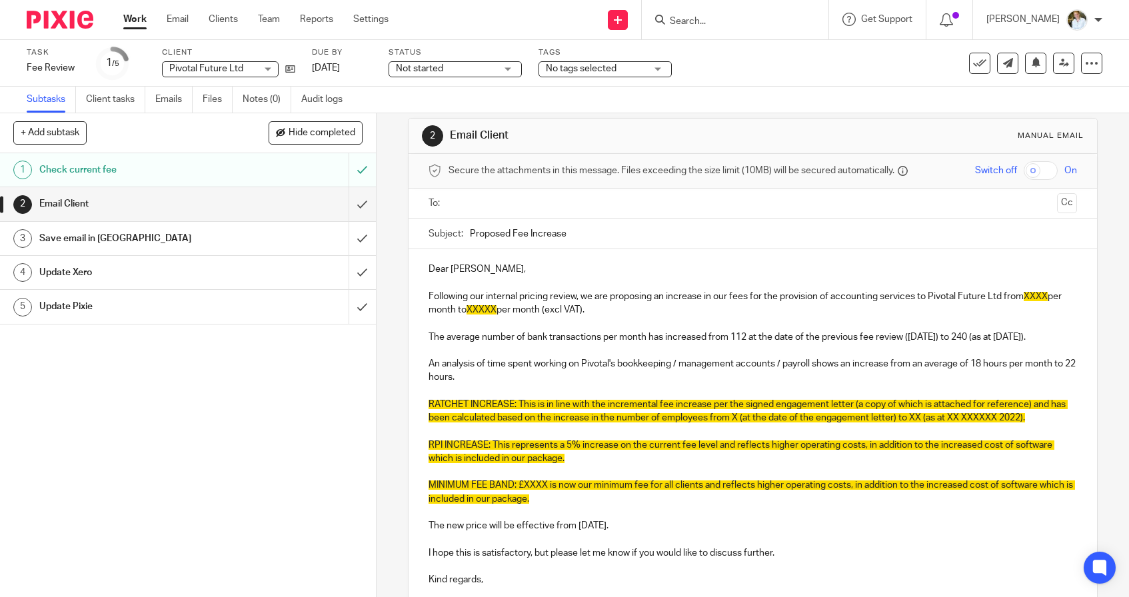
click at [439, 374] on p "An analysis of time spent working on Pivotal's bookkeeping / management account…" at bounding box center [753, 370] width 649 height 27
click at [426, 375] on div "Dear Zoe, Following our internal pricing review, we are proposing an increase i…" at bounding box center [753, 436] width 689 height 375
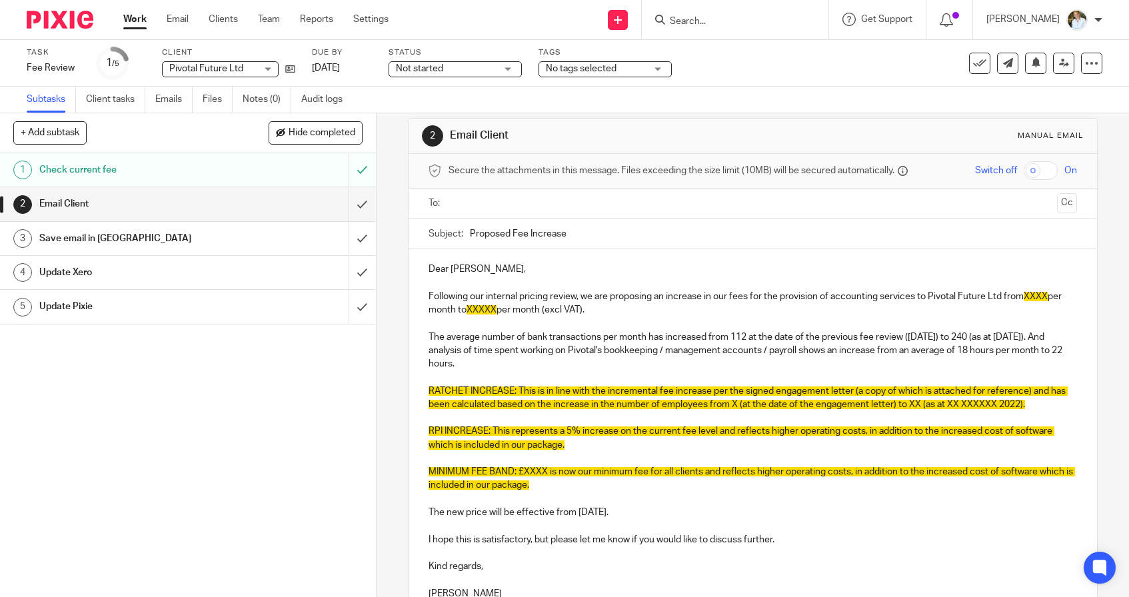
click at [522, 361] on p "The average number of bank transactions per month has increased from 112 at the…" at bounding box center [753, 351] width 649 height 41
click at [1020, 349] on p "The average number of bank transactions per month has increased from 112 at the…" at bounding box center [753, 351] width 649 height 41
click at [511, 359] on p "The average number of bank transactions per month has increased from 112 at the…" at bounding box center [753, 351] width 649 height 41
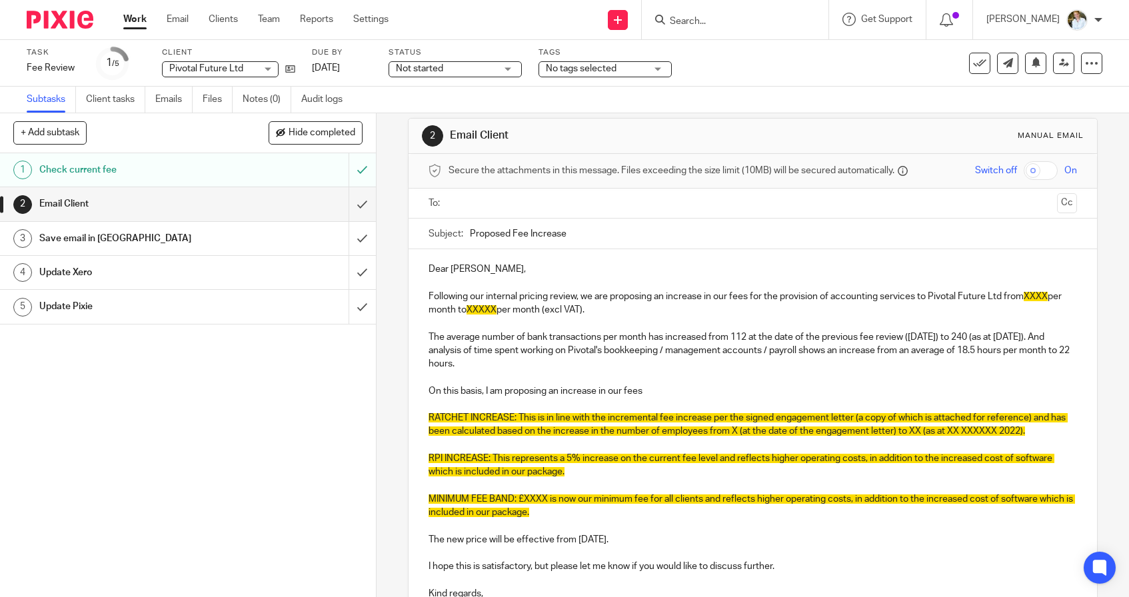
click at [850, 350] on p "The average number of bank transactions per month has increased from 112 at the…" at bounding box center [753, 351] width 649 height 41
click at [457, 350] on p "The average number of bank transactions per month has increased from 112 at the…" at bounding box center [753, 351] width 649 height 41
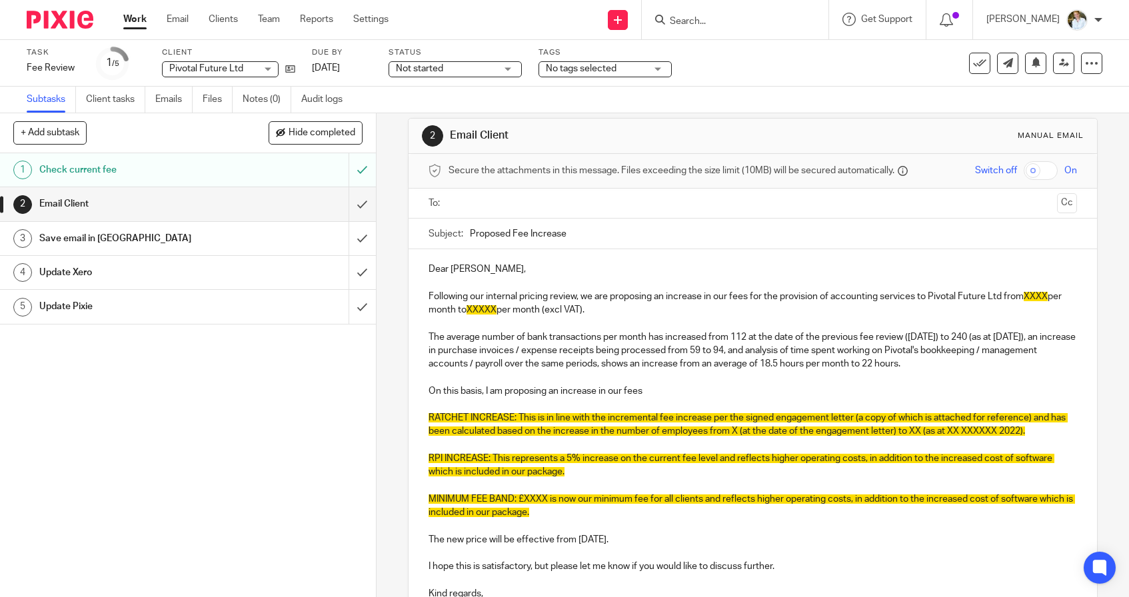
click at [714, 372] on p at bounding box center [753, 377] width 649 height 13
drag, startPoint x: 713, startPoint y: 333, endPoint x: 670, endPoint y: 336, distance: 42.7
click at [670, 336] on p "The average number of bank transactions per month has increased from 112 at the…" at bounding box center [753, 351] width 649 height 41
drag, startPoint x: 475, startPoint y: 349, endPoint x: 438, endPoint y: 350, distance: 36.7
click at [438, 350] on p "The average number of bank transactions per month has risen from 112 at the dat…" at bounding box center [753, 351] width 649 height 41
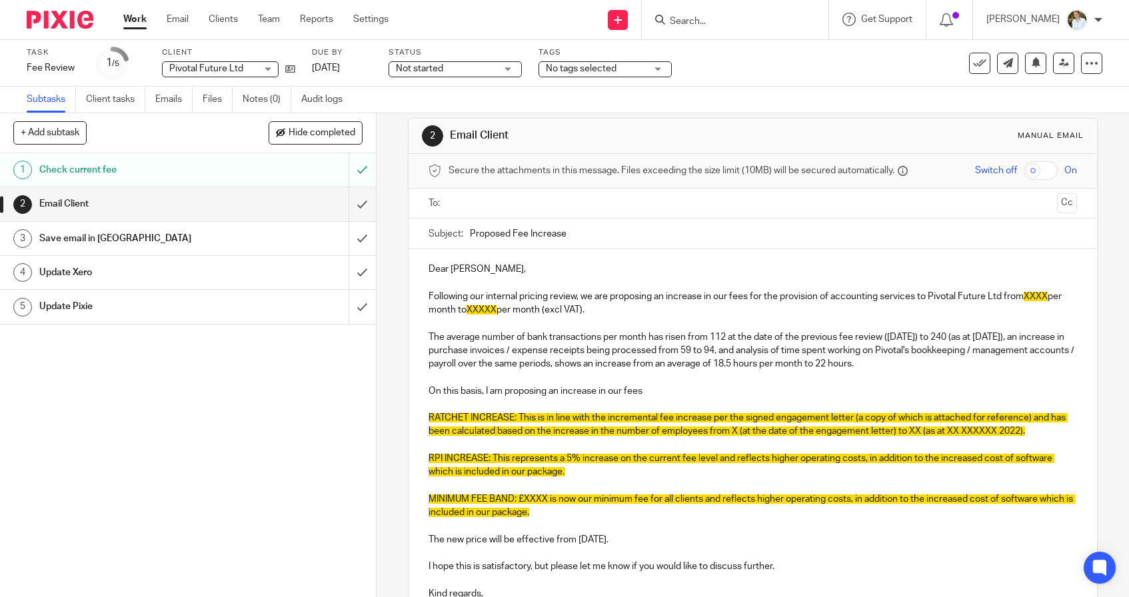
click at [533, 371] on p at bounding box center [753, 377] width 649 height 13
click at [736, 362] on p "The average number of bank transactions per month has risen from 112 at the dat…" at bounding box center [753, 351] width 649 height 41
click at [659, 390] on p "On this basis, I am proposing an increase in our fees" at bounding box center [753, 391] width 649 height 13
click at [794, 388] on p "On this basis, I am proposing an increase in our fees of £150 per month, from £…" at bounding box center [753, 391] width 649 height 13
click at [826, 385] on p "On this basis, I am proposing an increase in our fees of £150 per month, from £…" at bounding box center [753, 391] width 649 height 13
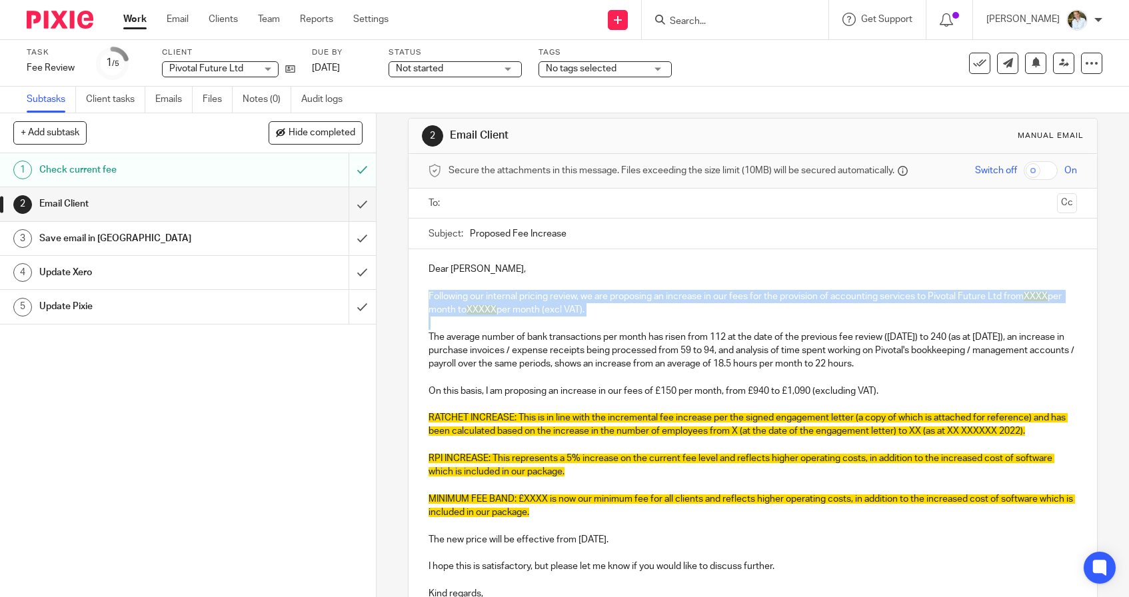
drag, startPoint x: 608, startPoint y: 329, endPoint x: 429, endPoint y: 295, distance: 181.7
click at [429, 295] on div "Dear Zoe, Following our internal pricing review, we are proposing an increase i…" at bounding box center [753, 443] width 689 height 388
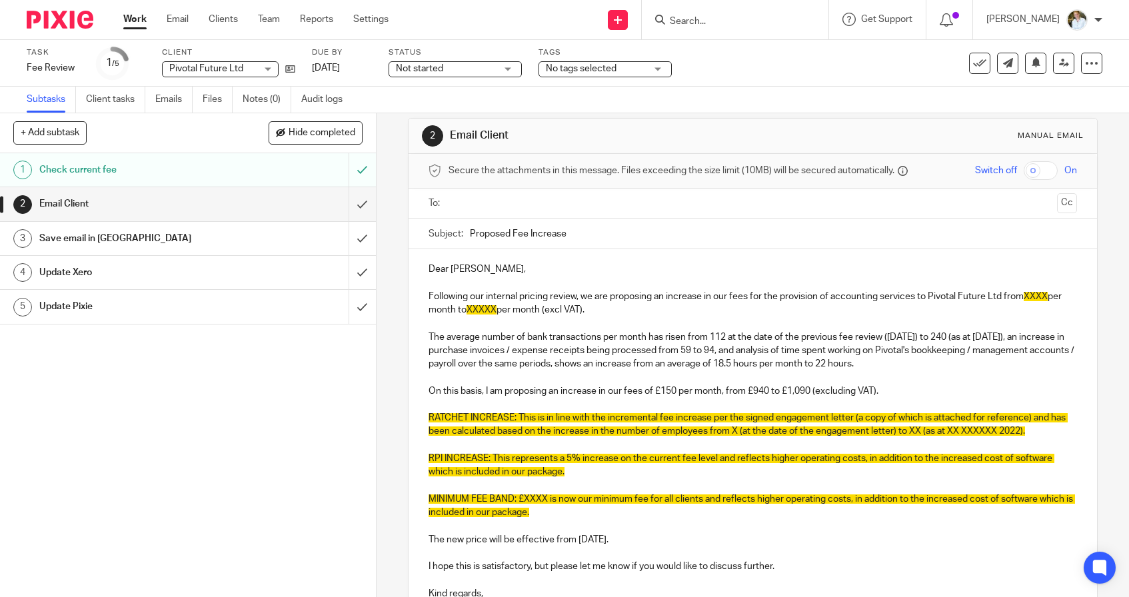
click at [429, 333] on p "The average number of bank transactions per month has risen from 112 at the dat…" at bounding box center [753, 351] width 649 height 41
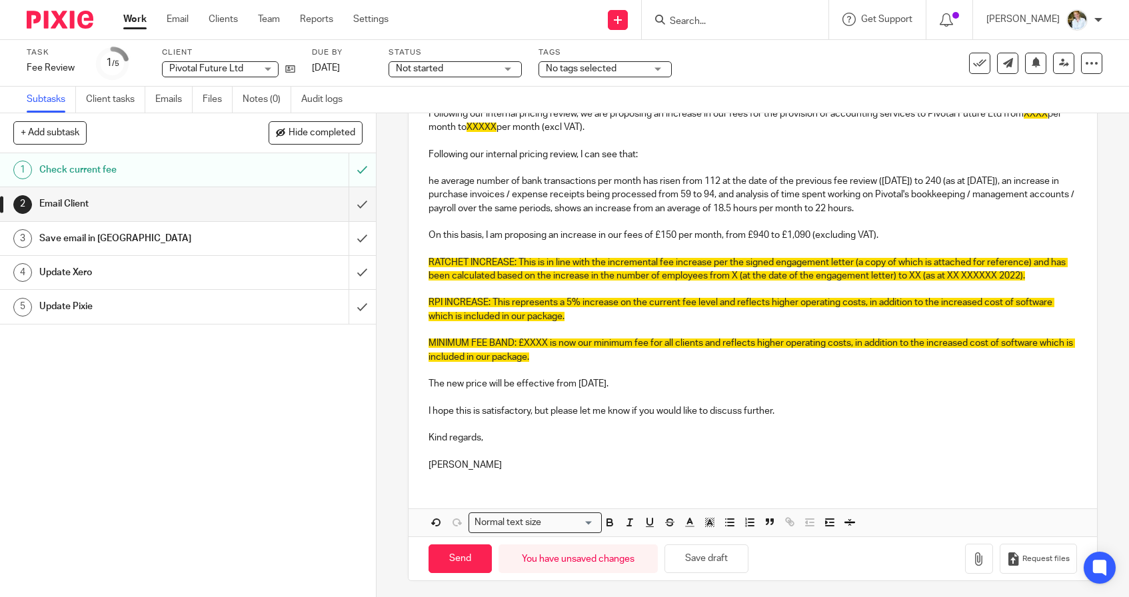
scroll to position [197, 0]
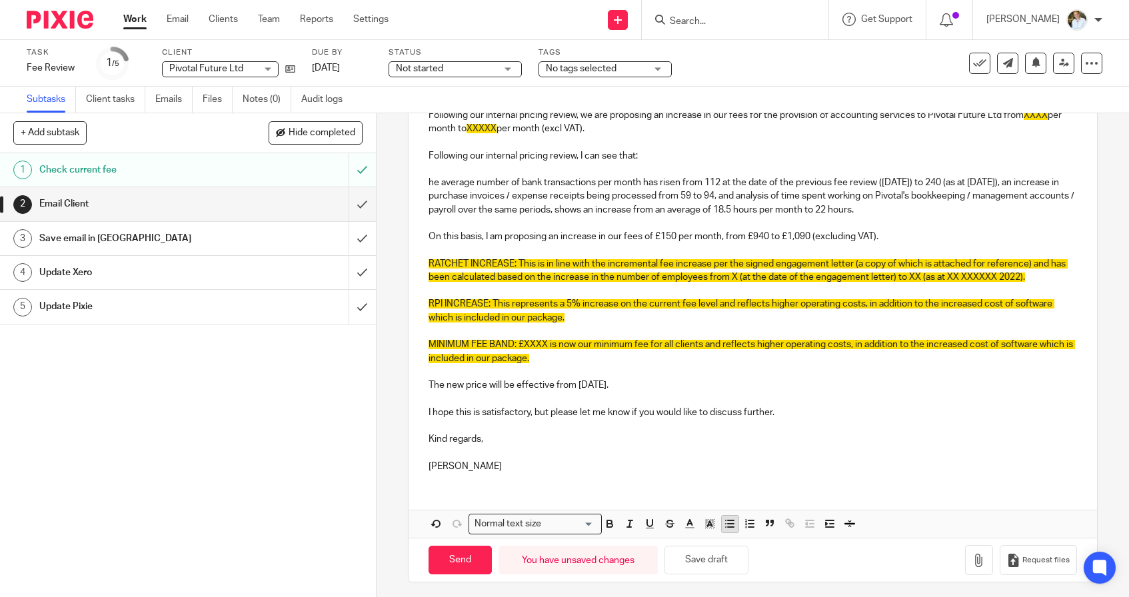
click at [733, 518] on icon "button" at bounding box center [730, 524] width 12 height 12
click at [484, 193] on p "The average number of bank transactions per month has risen from 112 at the dat…" at bounding box center [766, 196] width 622 height 41
click at [873, 208] on p "There has been an increase in purchase invoices / expense receipts being proces…" at bounding box center [766, 202] width 622 height 27
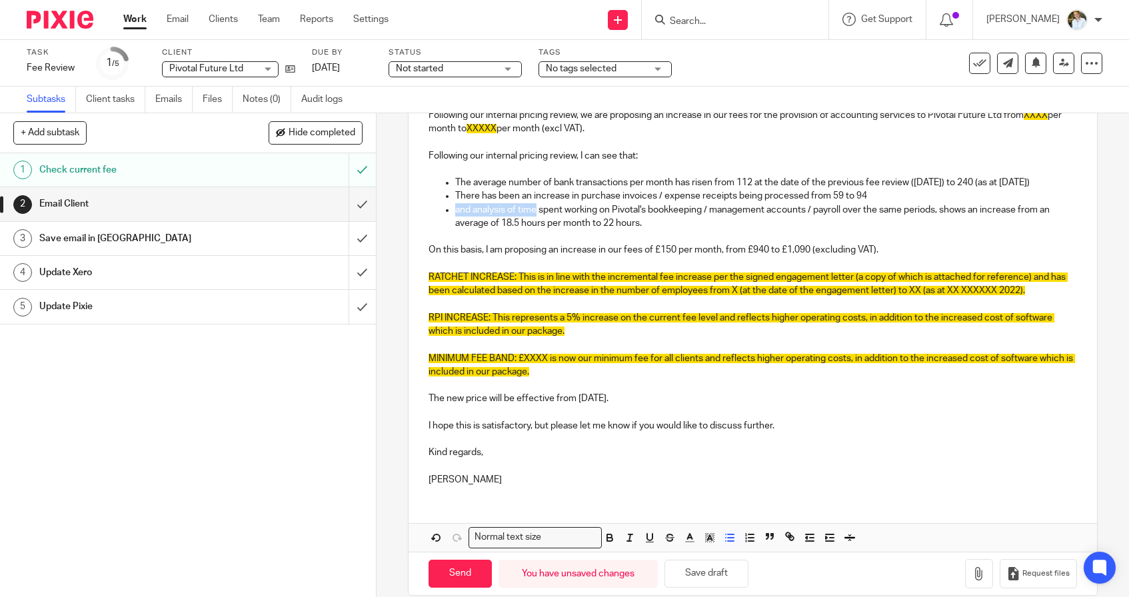
drag, startPoint x: 537, startPoint y: 219, endPoint x: 455, endPoint y: 219, distance: 81.3
click at [455, 219] on p "and analysis of time spent working on Pivotal's bookkeeping / management accoun…" at bounding box center [766, 216] width 622 height 27
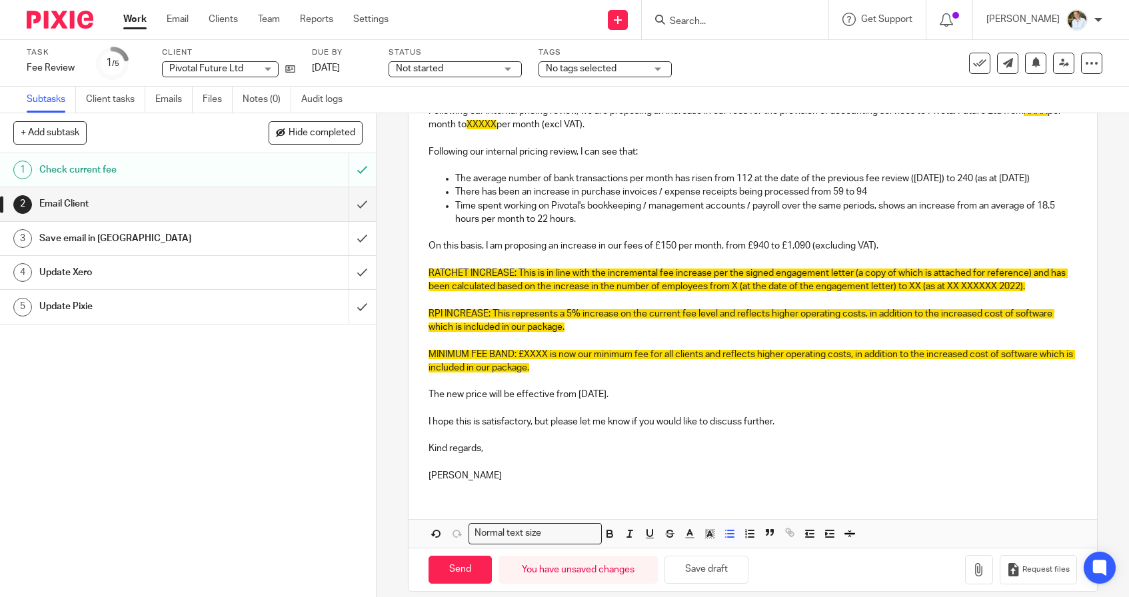
scroll to position [196, 0]
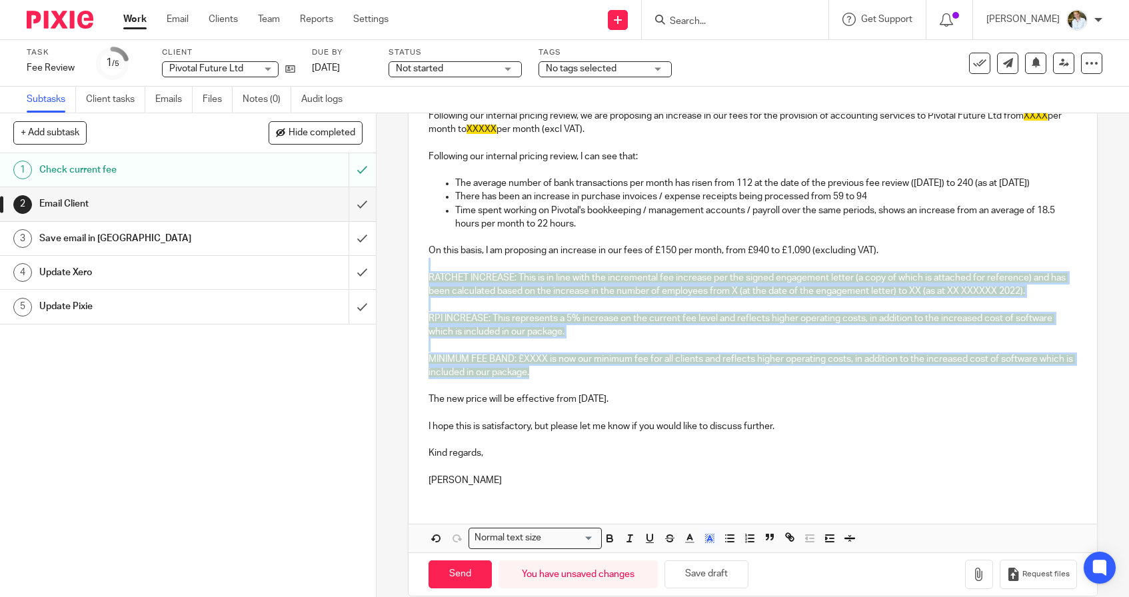
drag, startPoint x: 548, startPoint y: 384, endPoint x: 427, endPoint y: 280, distance: 159.3
click at [427, 280] on div "Dear Zoe, Following our internal pricing review, we are proposing an increase i…" at bounding box center [753, 283] width 689 height 429
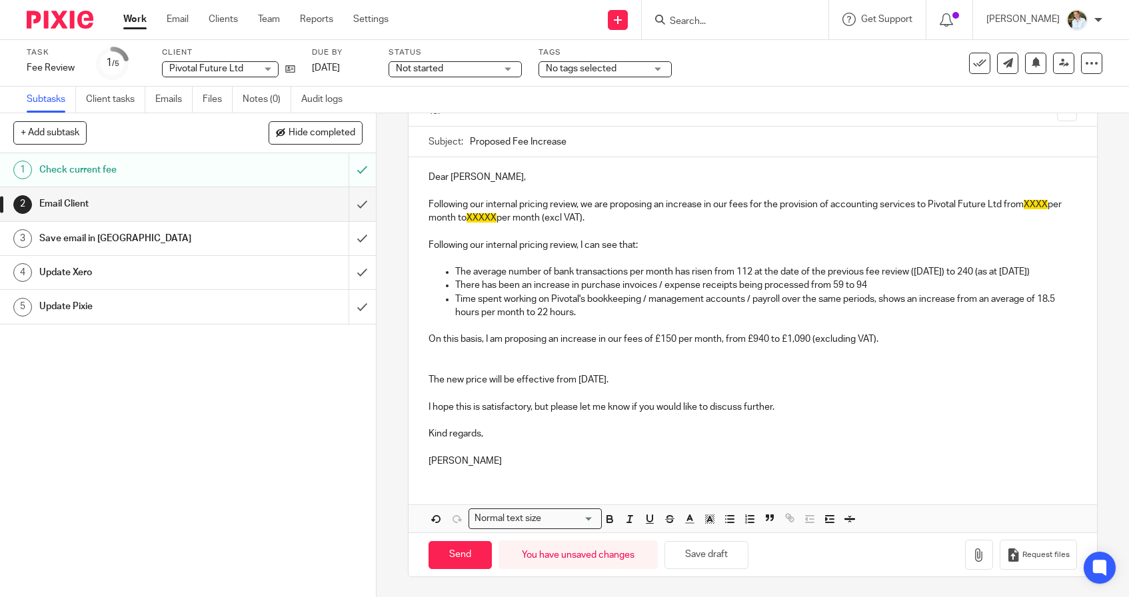
scroll to position [104, 0]
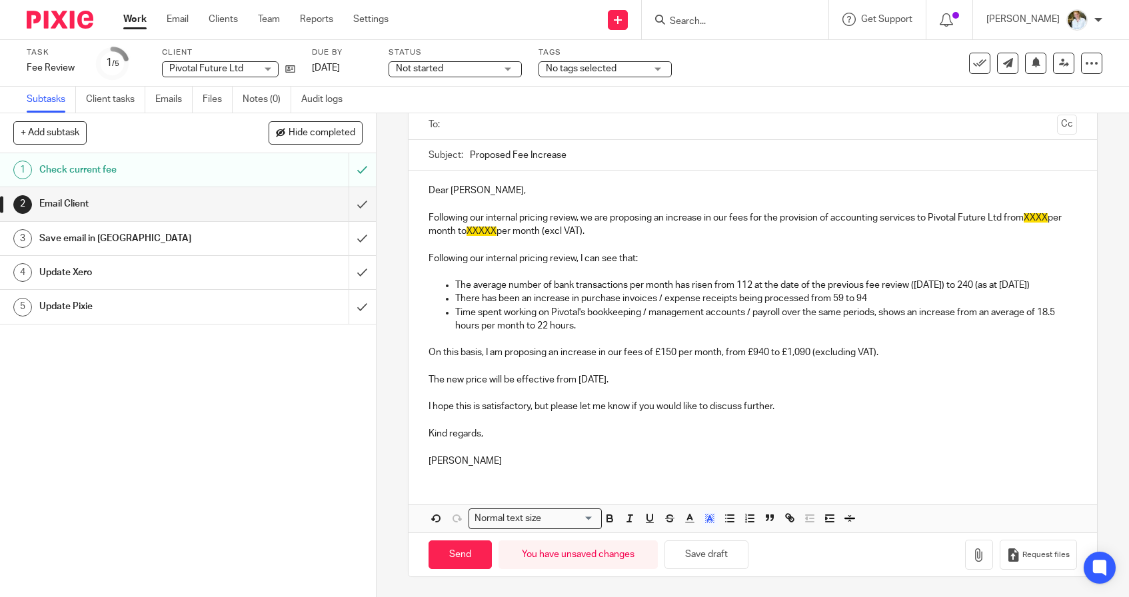
drag, startPoint x: 615, startPoint y: 220, endPoint x: 441, endPoint y: 195, distance: 175.2
click at [441, 195] on div "Dear Zoe, Following our internal pricing review, we are proposing an increase i…" at bounding box center [753, 324] width 689 height 307
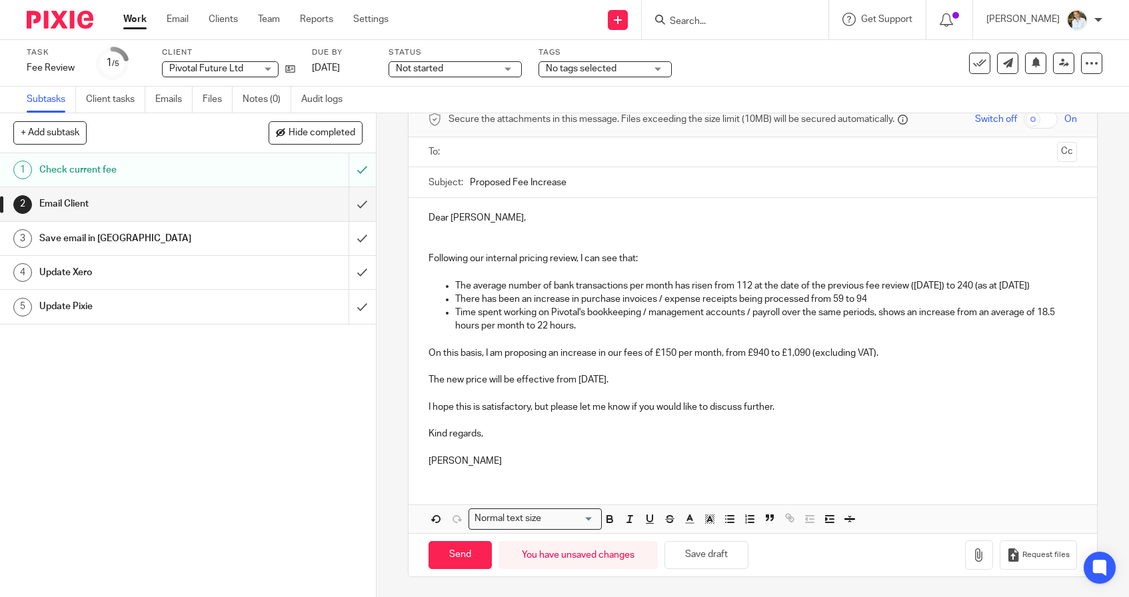
scroll to position [64, 0]
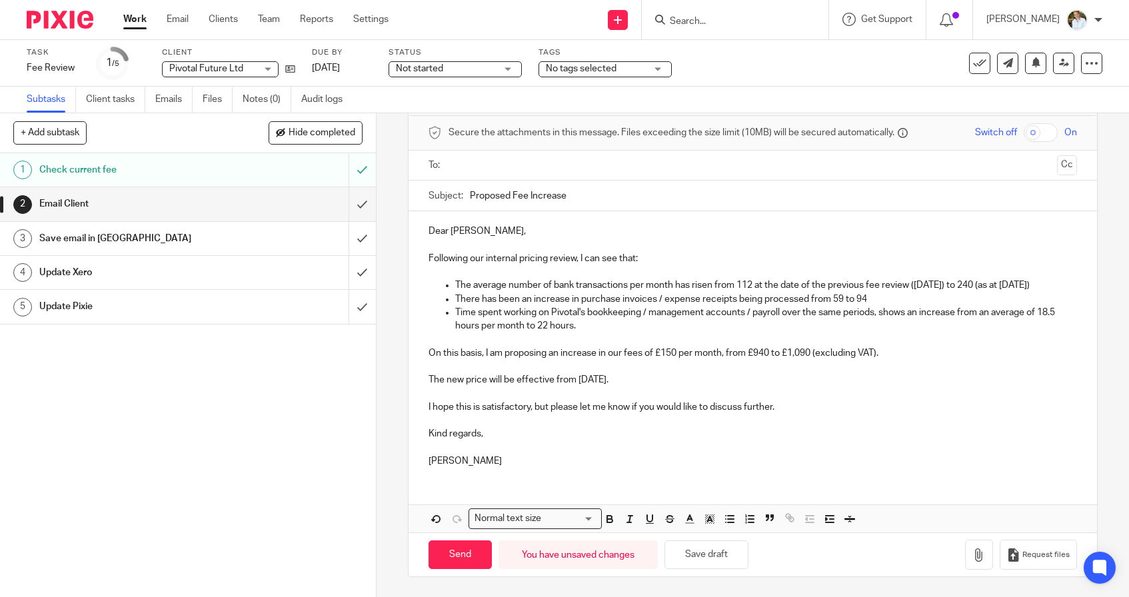
click at [476, 163] on input "text" at bounding box center [752, 165] width 599 height 15
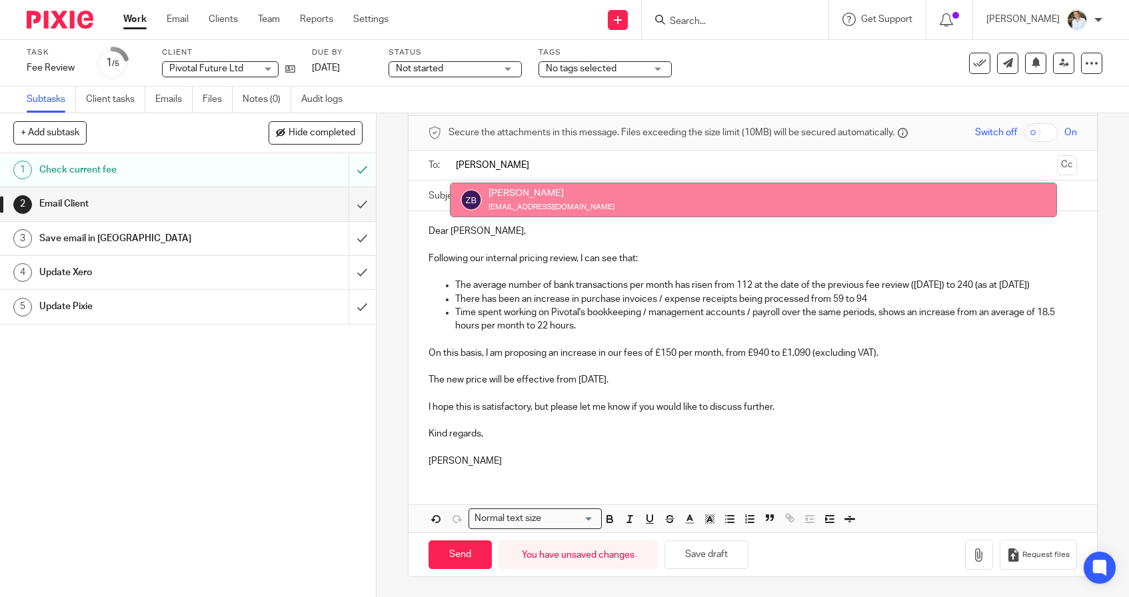
type input "Zoe"
drag, startPoint x: 491, startPoint y: 175, endPoint x: 497, endPoint y: 185, distance: 11.1
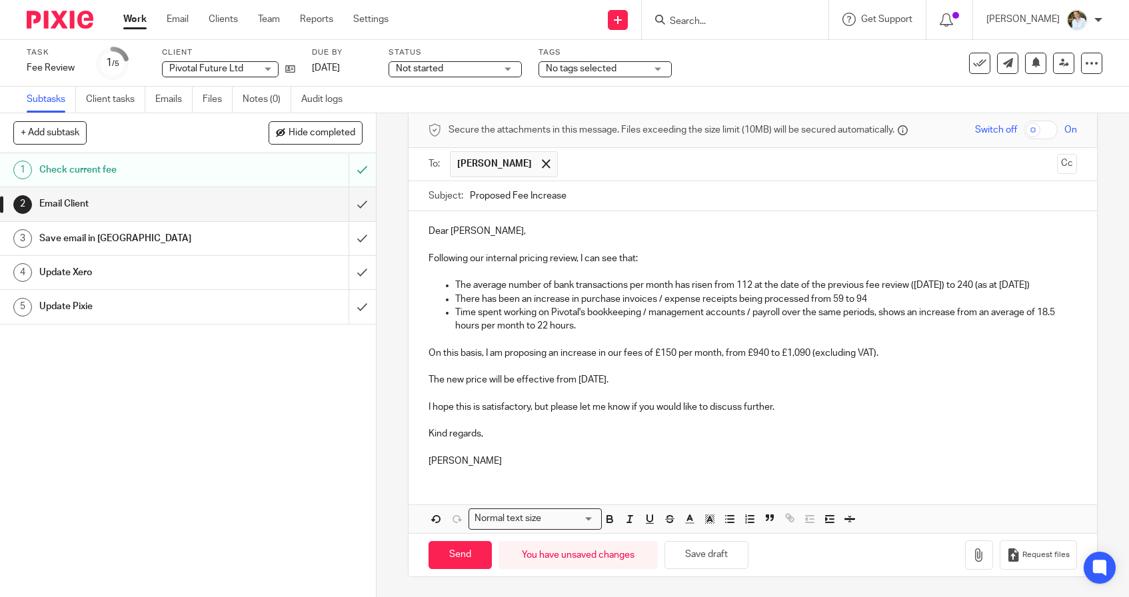
scroll to position [0, 0]
click at [449, 557] on input "Send" at bounding box center [460, 555] width 63 height 29
type input "Sent"
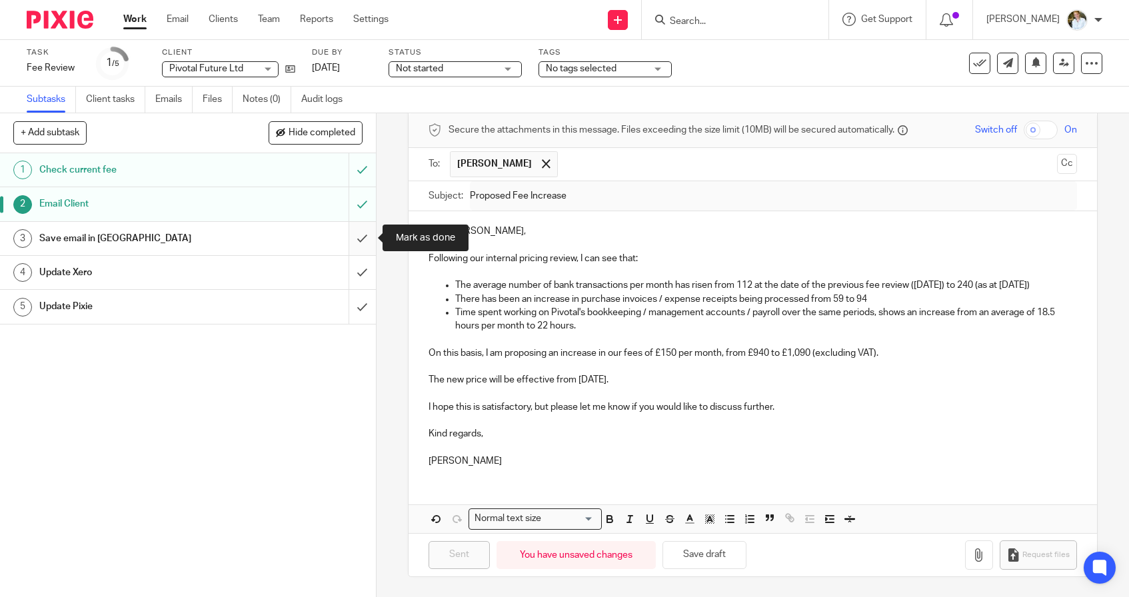
click at [366, 241] on input "submit" at bounding box center [188, 238] width 376 height 33
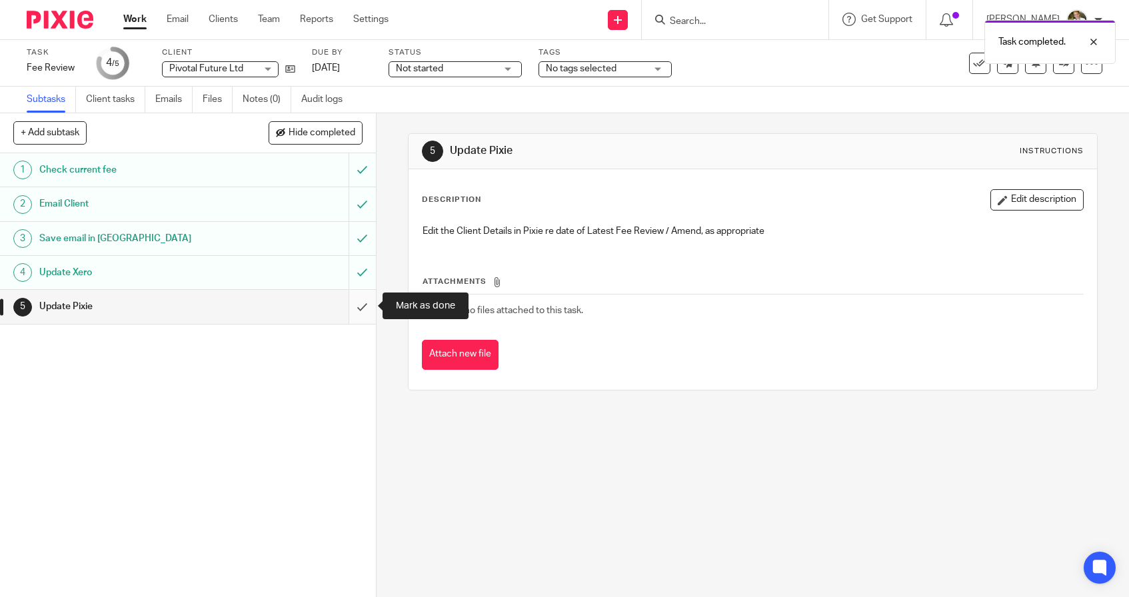
click at [363, 303] on input "submit" at bounding box center [188, 306] width 376 height 33
